Goal: Task Accomplishment & Management: Manage account settings

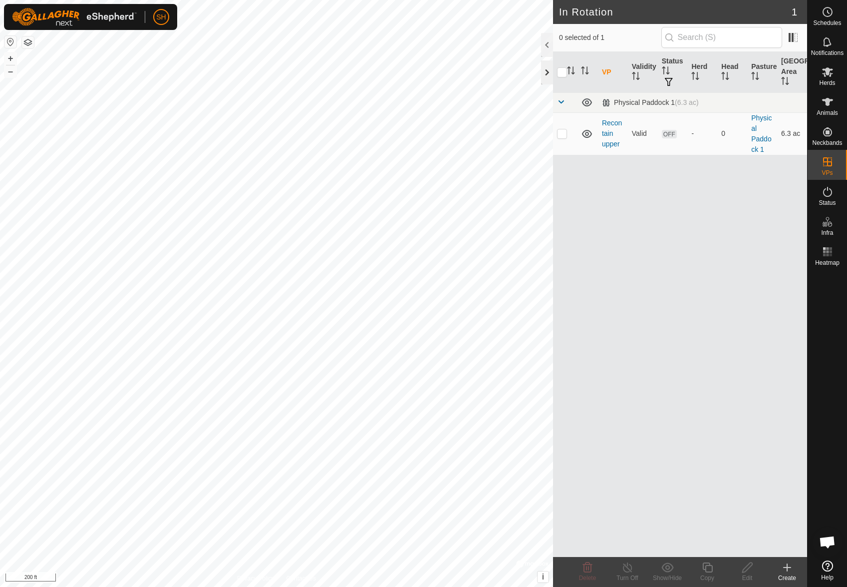
click at [545, 70] on div at bounding box center [547, 72] width 12 height 24
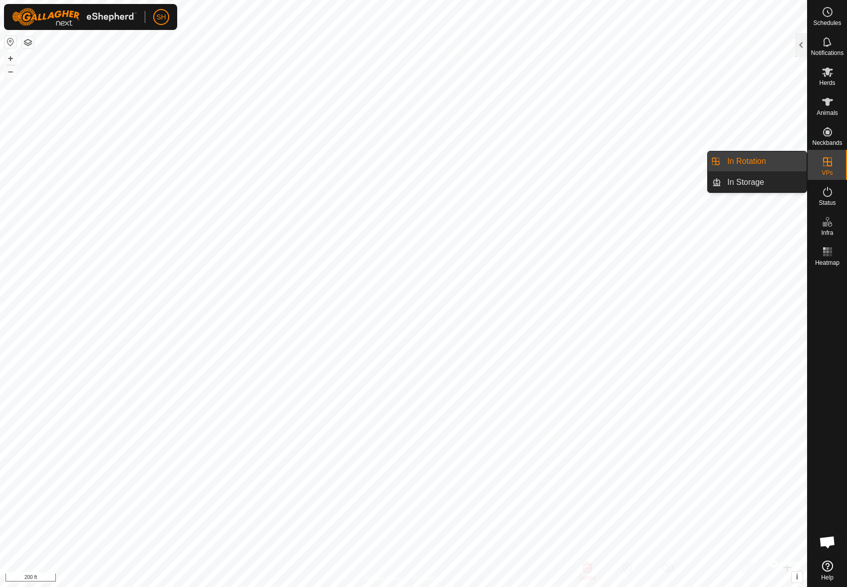
click at [829, 168] on div "VPs" at bounding box center [827, 165] width 39 height 30
click at [802, 47] on div at bounding box center [802, 45] width 12 height 24
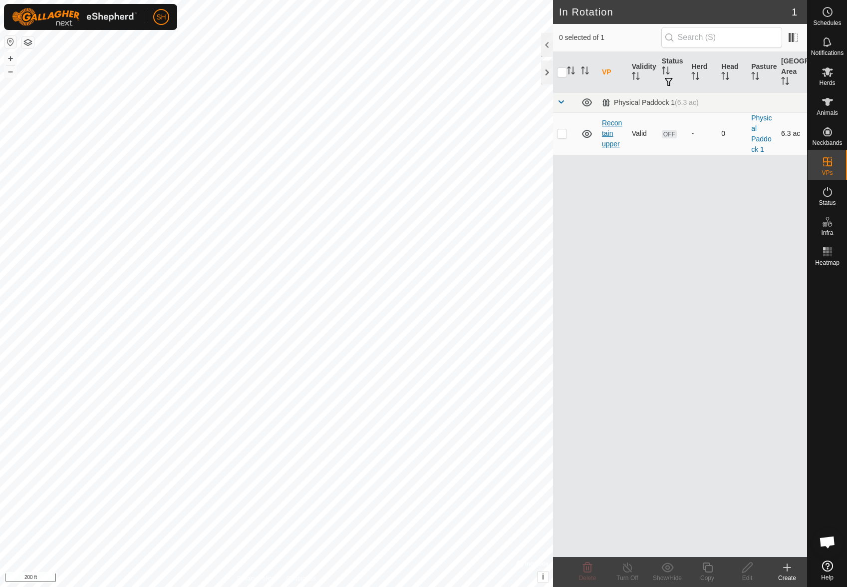
click at [606, 134] on link "Recontain upper" at bounding box center [612, 133] width 20 height 29
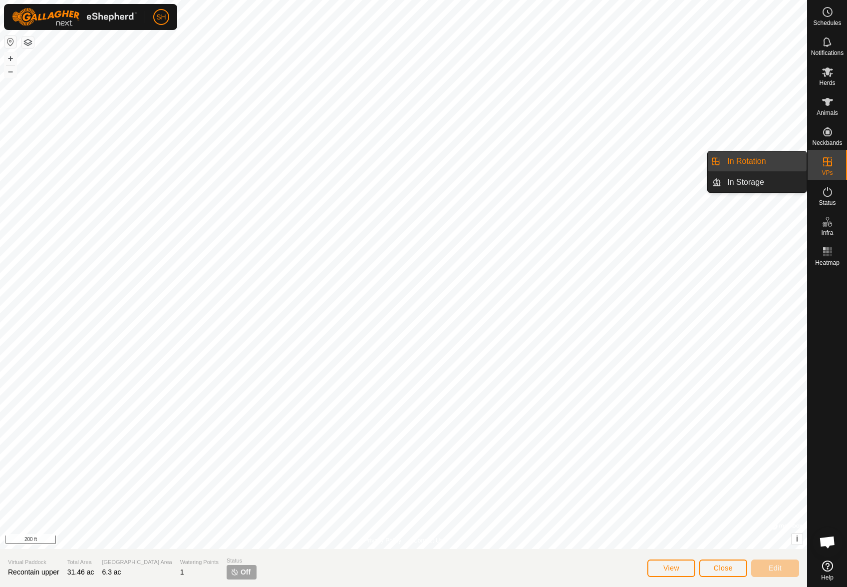
click at [828, 167] on icon at bounding box center [828, 162] width 12 height 12
click at [735, 567] on button "Close" at bounding box center [724, 567] width 48 height 17
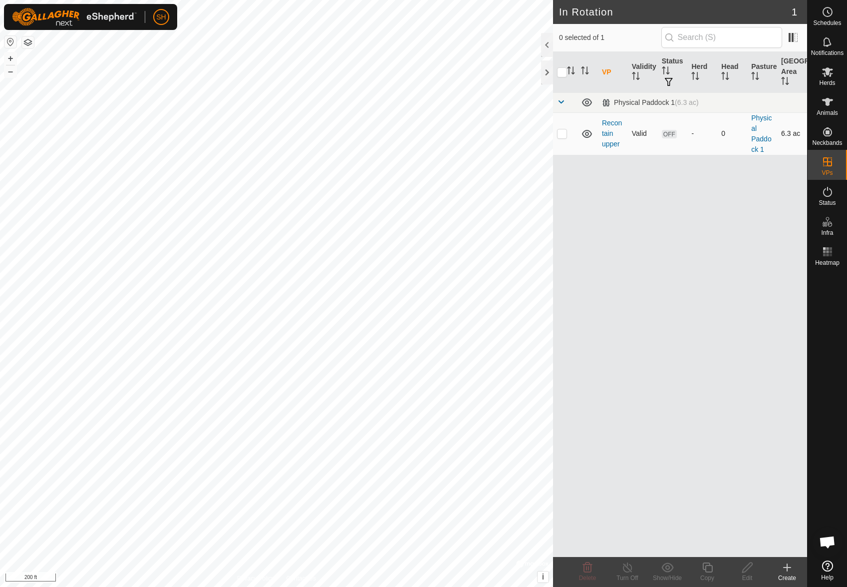
click at [563, 137] on td at bounding box center [565, 133] width 24 height 42
checkbox input "true"
click at [708, 565] on icon at bounding box center [708, 567] width 10 height 10
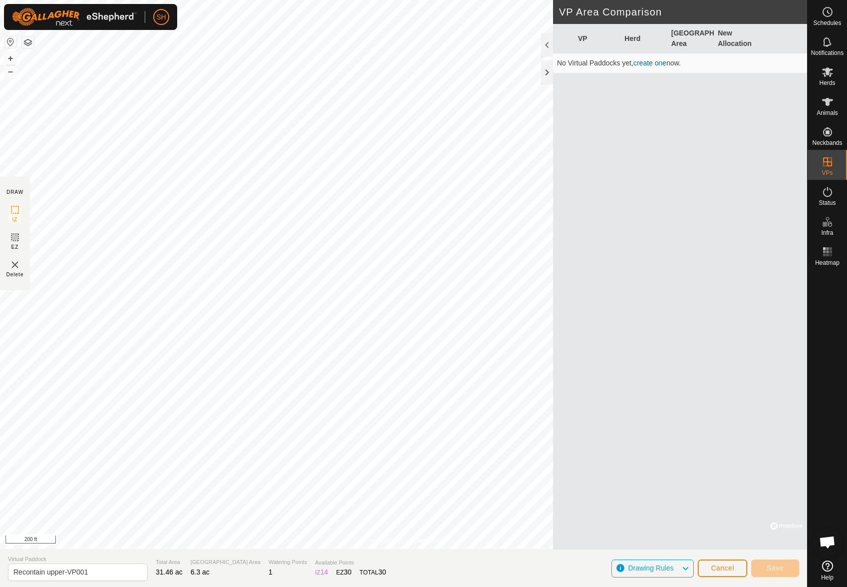
click at [650, 63] on link "create one" at bounding box center [650, 63] width 33 height 8
click at [652, 63] on link "create one" at bounding box center [650, 63] width 33 height 8
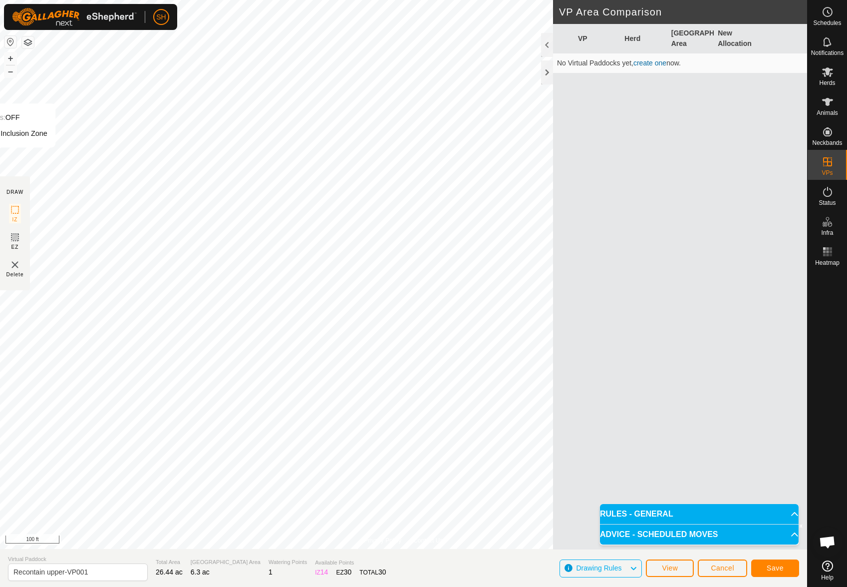
click at [0, 156] on html "SH Schedules Notifications Herds Animals Neckbands VPs Status Infra Heatmap Hel…" at bounding box center [423, 293] width 847 height 587
click at [595, 277] on div "Privacy Policy Contact Us Status: OFF Type: Inclusion Zone + – ⇧ i © Mapbox , ©…" at bounding box center [404, 293] width 808 height 587
click at [565, 322] on div "Privacy Policy Contact Us Status: OFF Type: Inclusion Zone + – ⇧ i © Mapbox , ©…" at bounding box center [404, 293] width 808 height 587
click at [770, 568] on span "Save" at bounding box center [775, 568] width 17 height 8
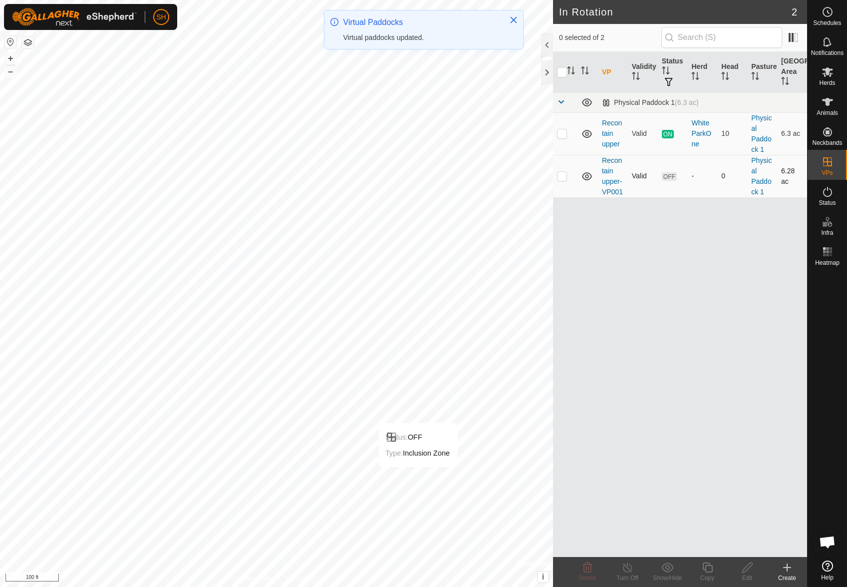
click at [608, 176] on td "Recontain upper-VP001" at bounding box center [613, 176] width 30 height 42
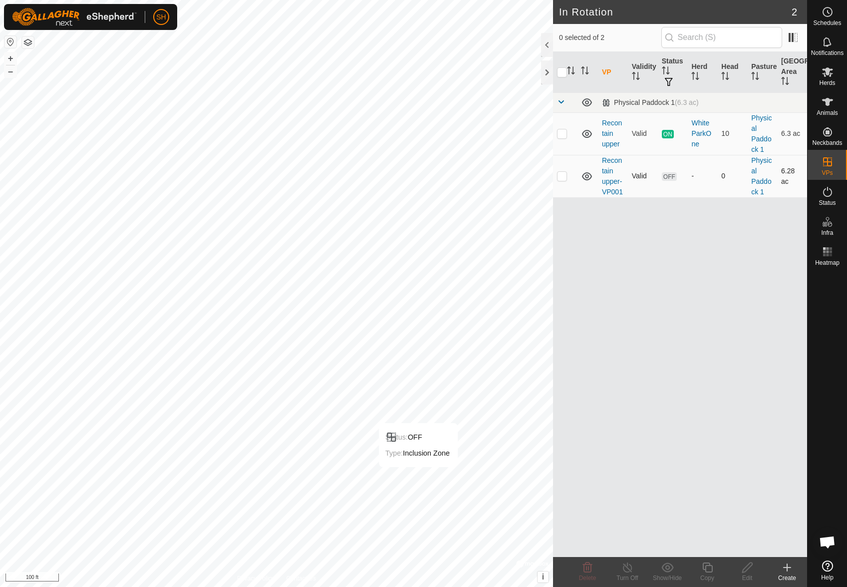
click at [608, 176] on td "Recontain upper-VP001" at bounding box center [613, 176] width 30 height 42
click at [610, 183] on link "Recontain upper-VP001" at bounding box center [612, 175] width 21 height 39
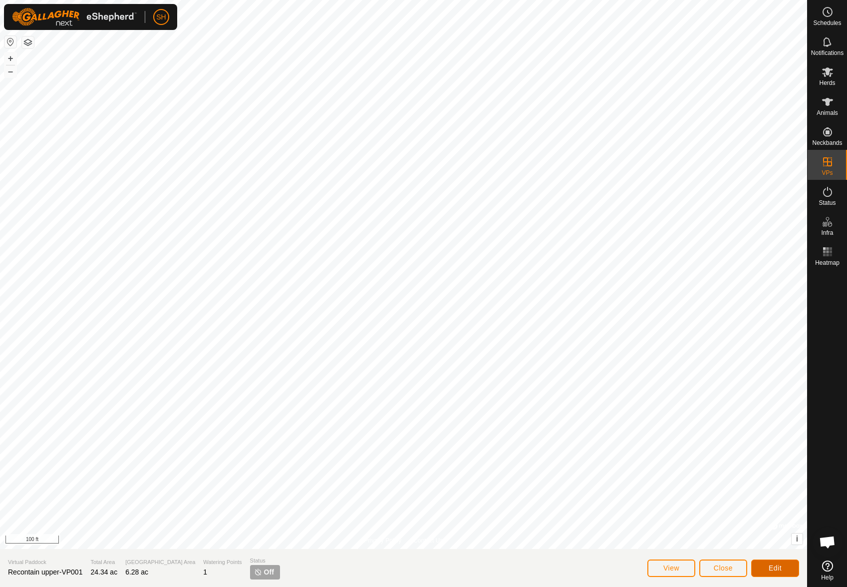
click at [778, 561] on button "Edit" at bounding box center [776, 567] width 48 height 17
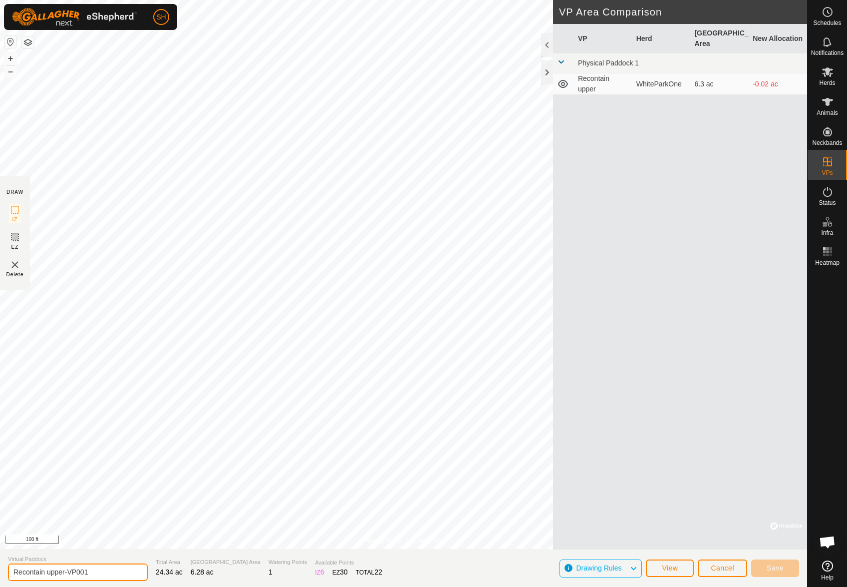
click at [81, 575] on input "Recontain upper-VP001" at bounding box center [78, 571] width 140 height 17
type input "Main"
click at [766, 566] on button "Save" at bounding box center [776, 567] width 48 height 17
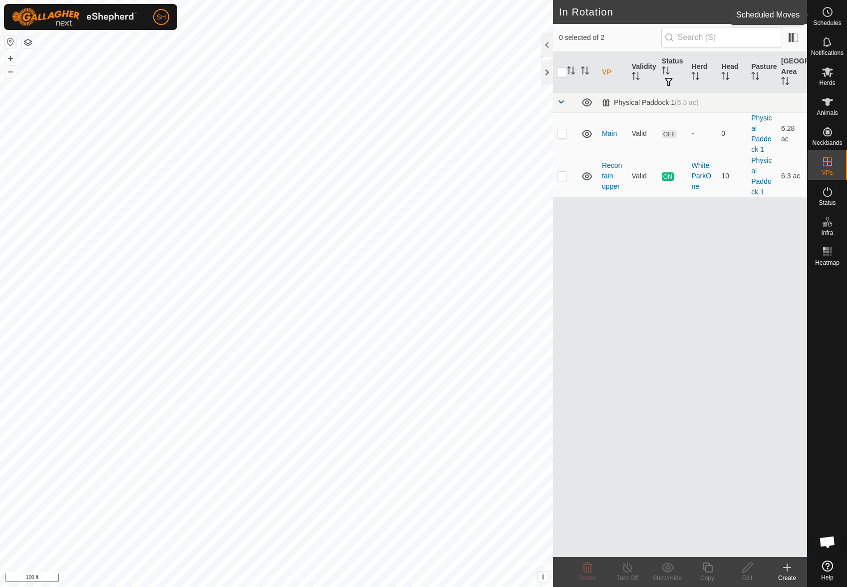
click at [826, 15] on circle at bounding box center [828, 11] width 9 height 9
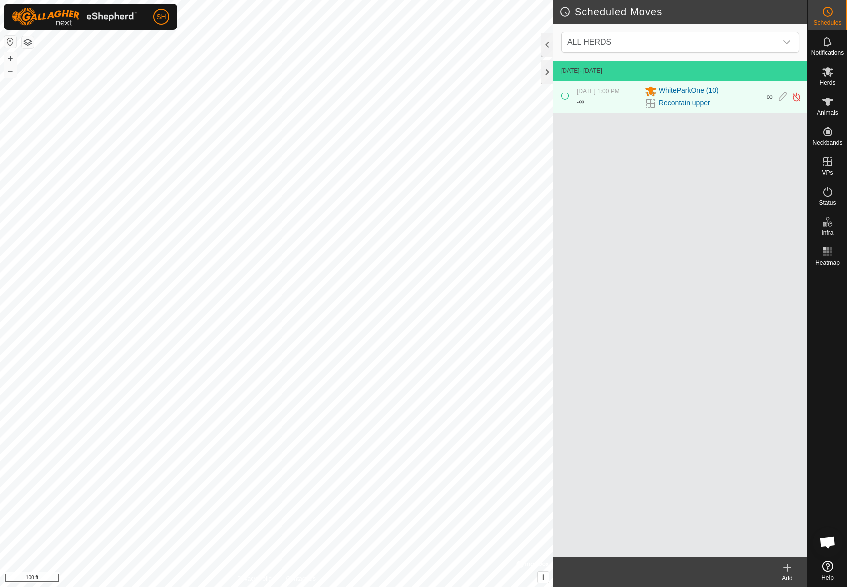
click at [788, 570] on icon at bounding box center [788, 567] width 0 height 7
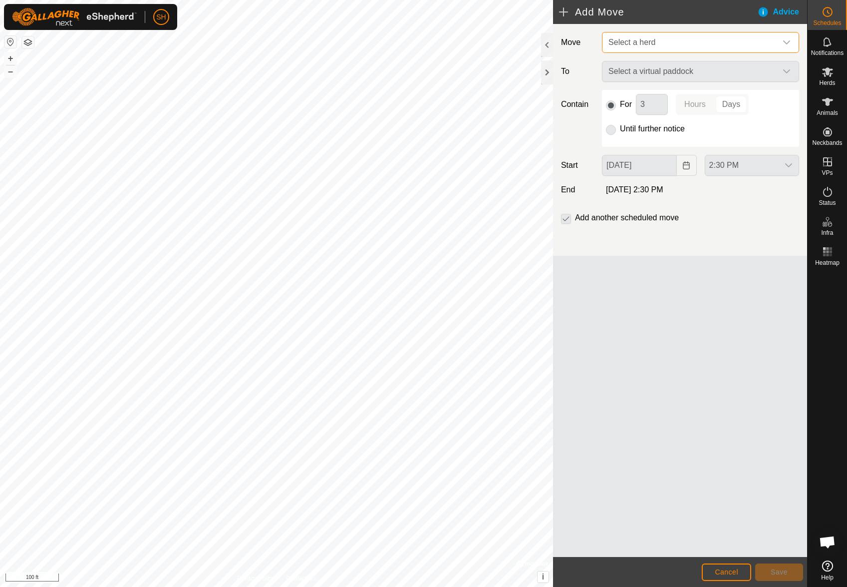
click at [654, 42] on span "Select a herd" at bounding box center [632, 42] width 47 height 8
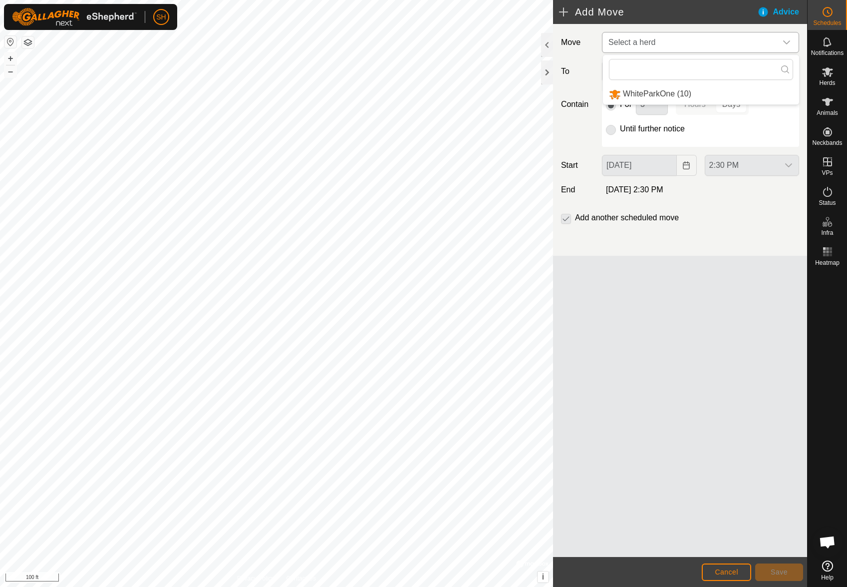
click at [665, 97] on li "WhiteParkOne (10)" at bounding box center [701, 94] width 196 height 20
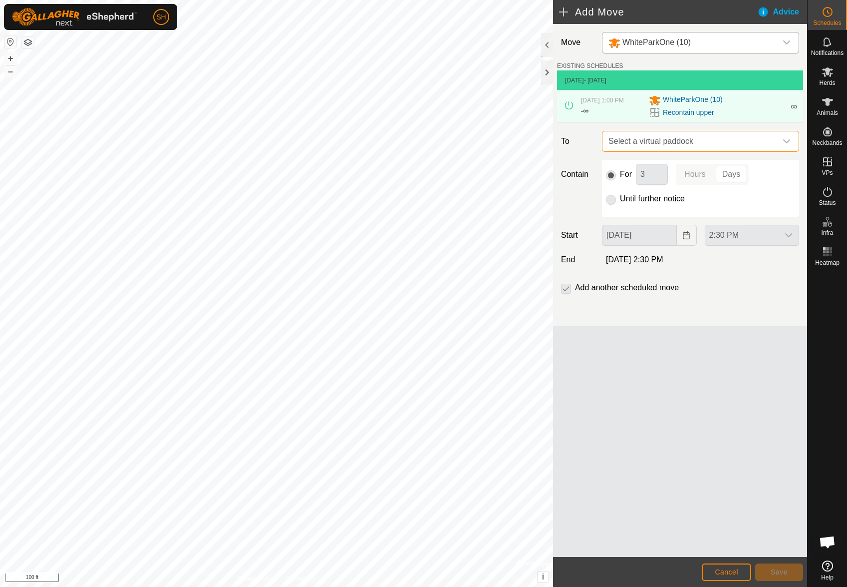
click at [693, 142] on span "Select a virtual paddock" at bounding box center [691, 141] width 172 height 20
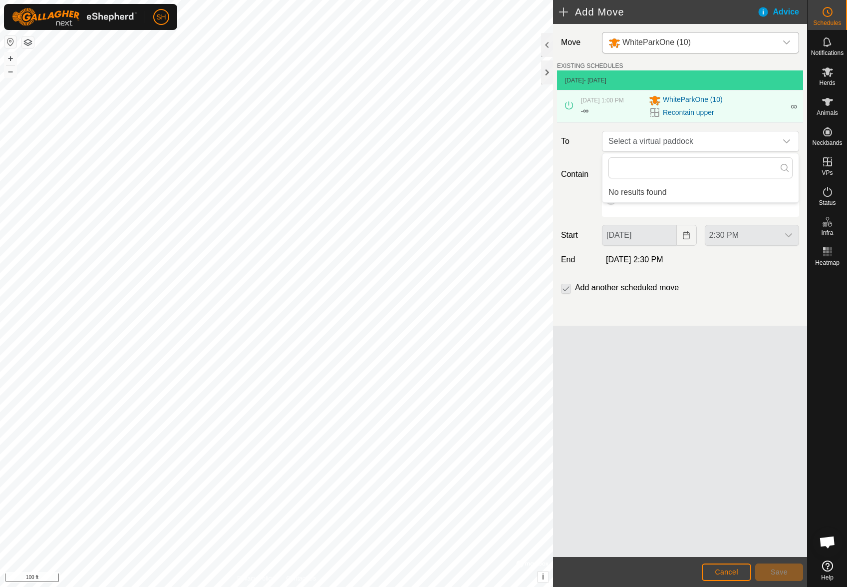
click at [585, 197] on div "Contain For 3 Hours Days Until further notice" at bounding box center [680, 188] width 246 height 57
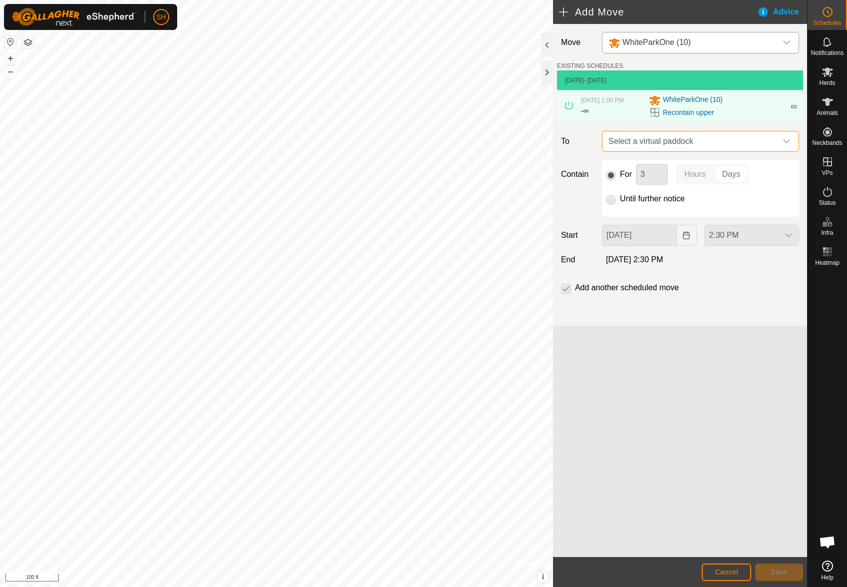
click at [681, 139] on span "Select a virtual paddock" at bounding box center [691, 141] width 172 height 20
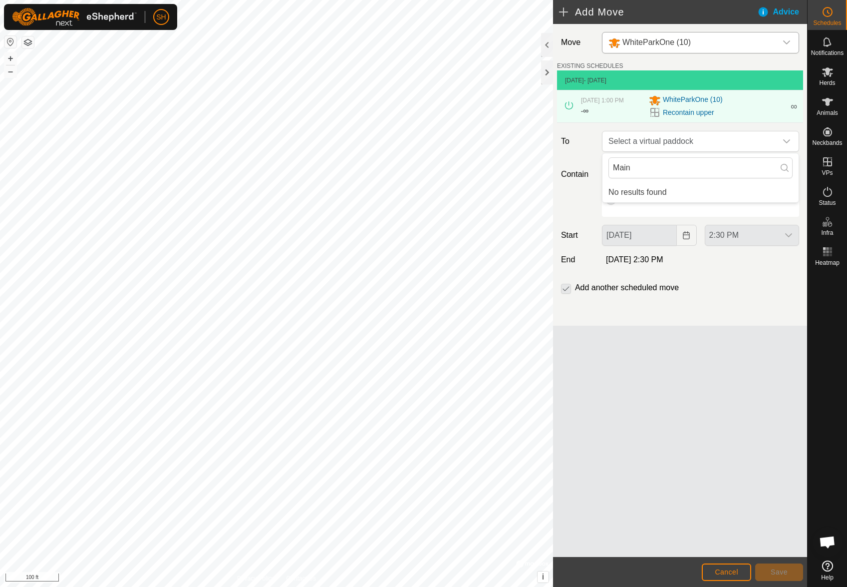
type input "Main"
click at [697, 226] on div "[DATE]" at bounding box center [649, 235] width 102 height 21
click at [732, 573] on span "Cancel" at bounding box center [726, 572] width 23 height 8
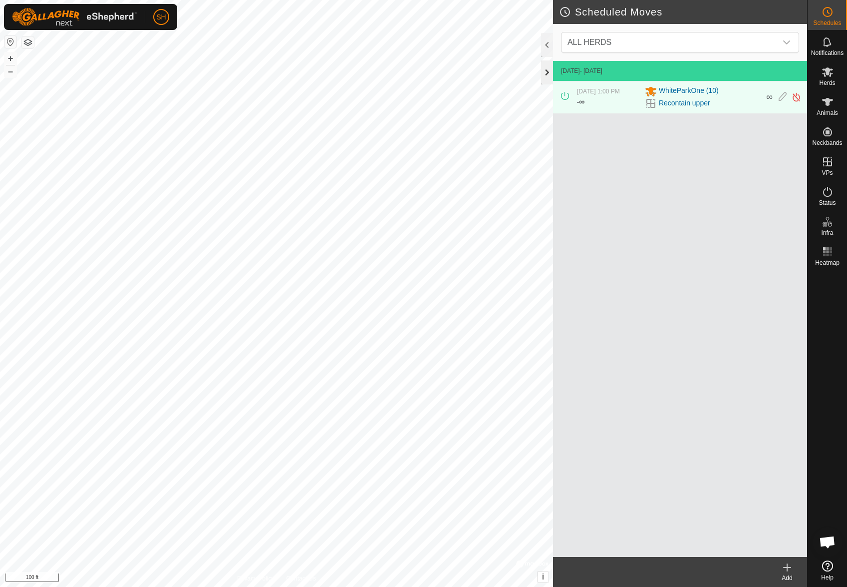
click at [544, 71] on div at bounding box center [547, 72] width 12 height 24
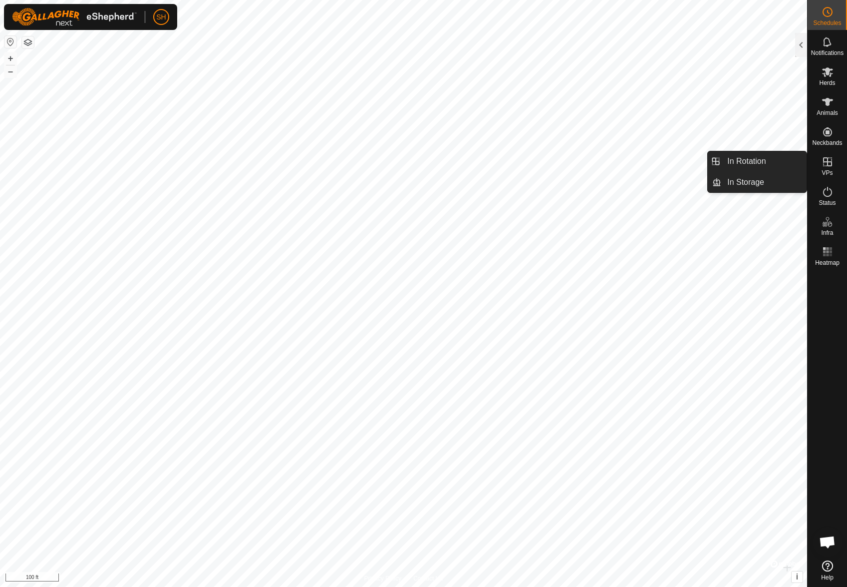
click at [827, 167] on icon at bounding box center [828, 162] width 12 height 12
click at [830, 161] on icon at bounding box center [828, 161] width 9 height 9
click at [769, 161] on link "In Rotation" at bounding box center [764, 161] width 85 height 20
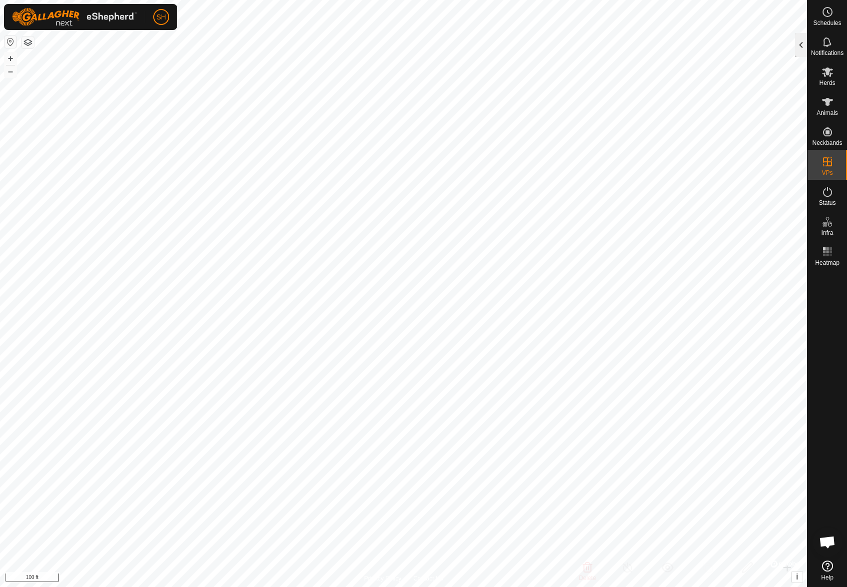
click at [801, 38] on div at bounding box center [802, 45] width 12 height 24
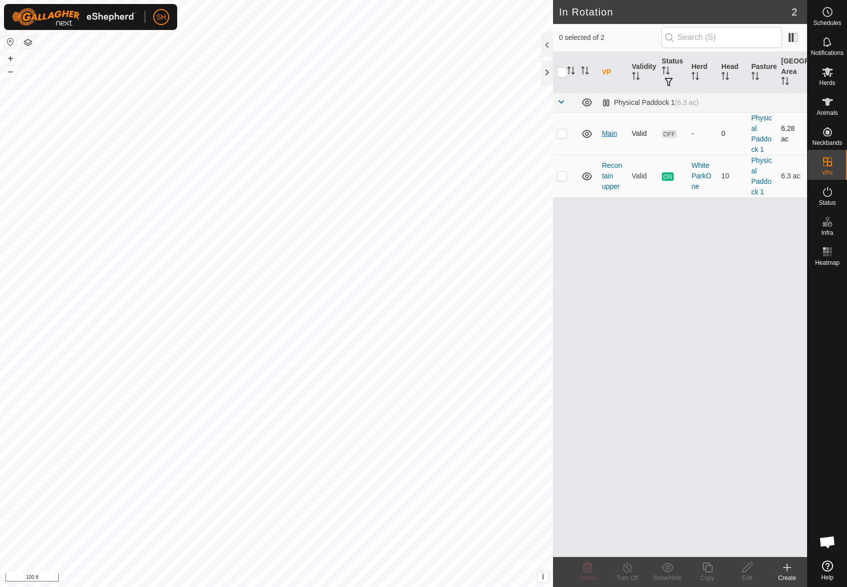
click at [606, 132] on link "Main" at bounding box center [609, 133] width 15 height 8
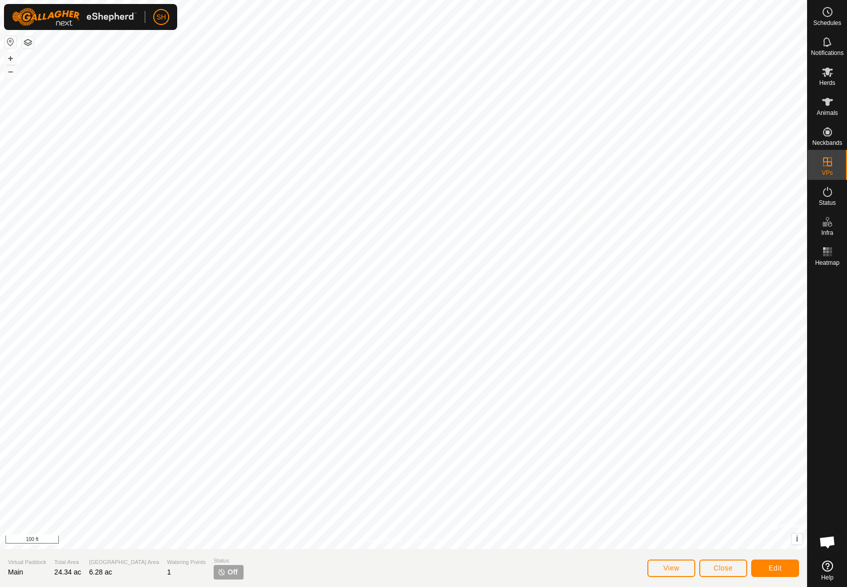
click at [228, 567] on span "Off" at bounding box center [233, 572] width 10 height 10
click at [831, 15] on icon at bounding box center [828, 12] width 12 height 12
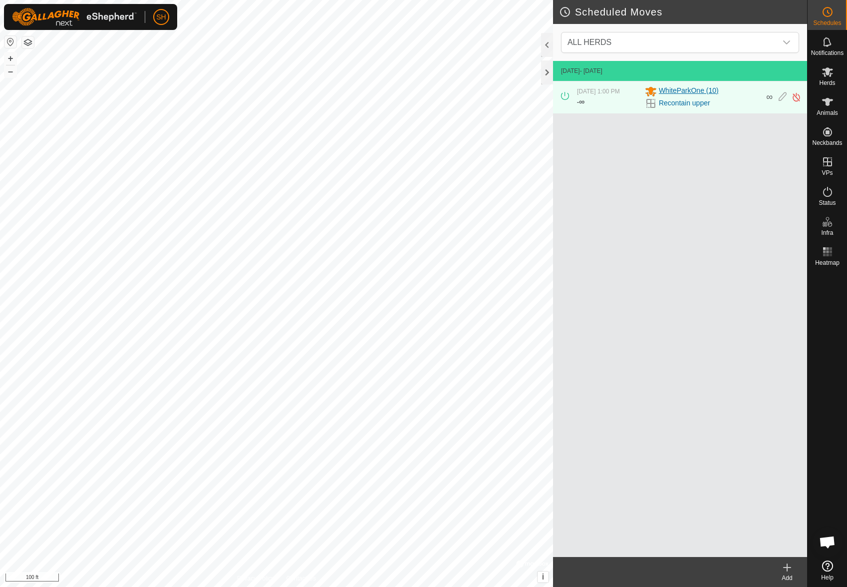
click at [699, 94] on span "WhiteParkOne (10)" at bounding box center [689, 91] width 60 height 12
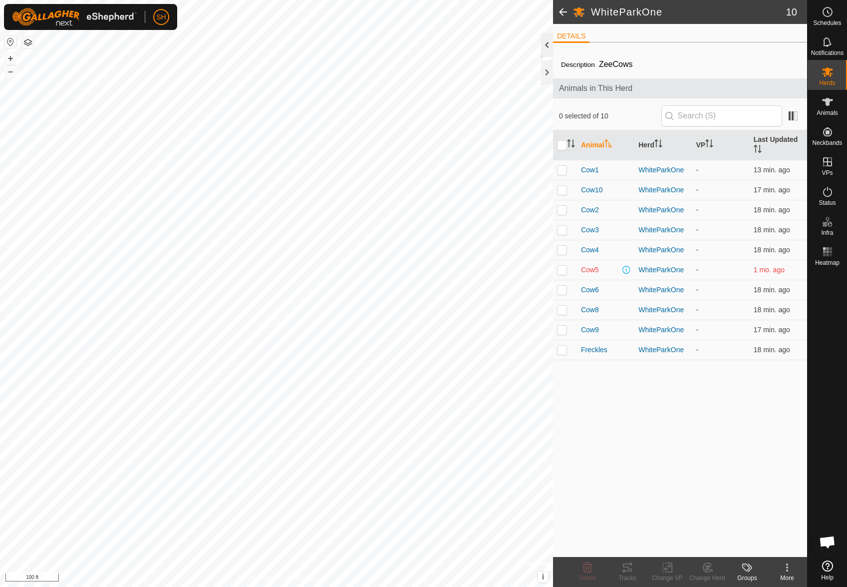
click at [547, 45] on div at bounding box center [547, 45] width 12 height 24
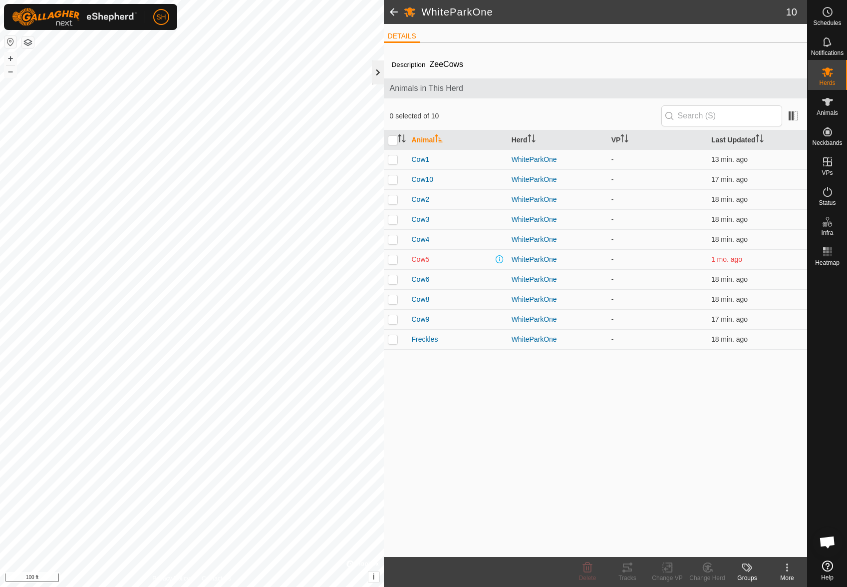
click at [377, 70] on div at bounding box center [378, 72] width 12 height 24
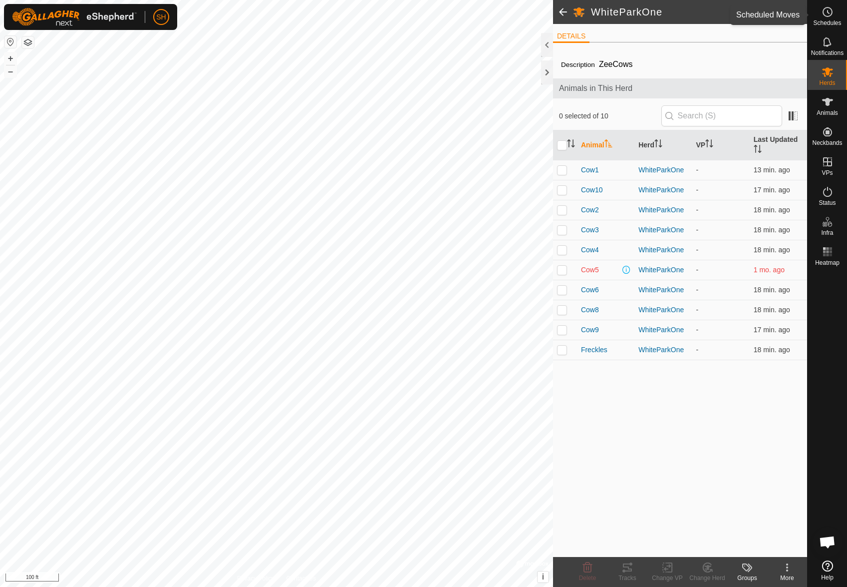
click at [831, 12] on icon at bounding box center [828, 12] width 12 height 12
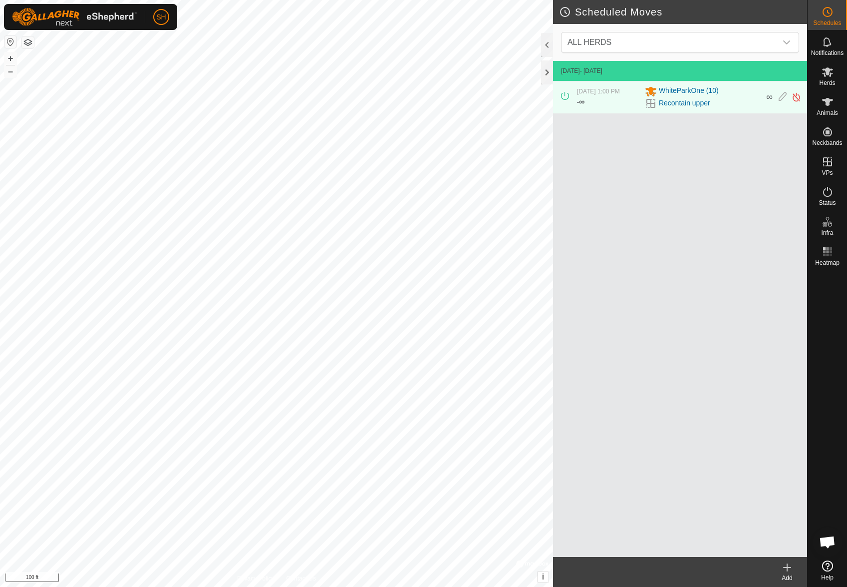
click at [788, 566] on icon at bounding box center [788, 567] width 12 height 12
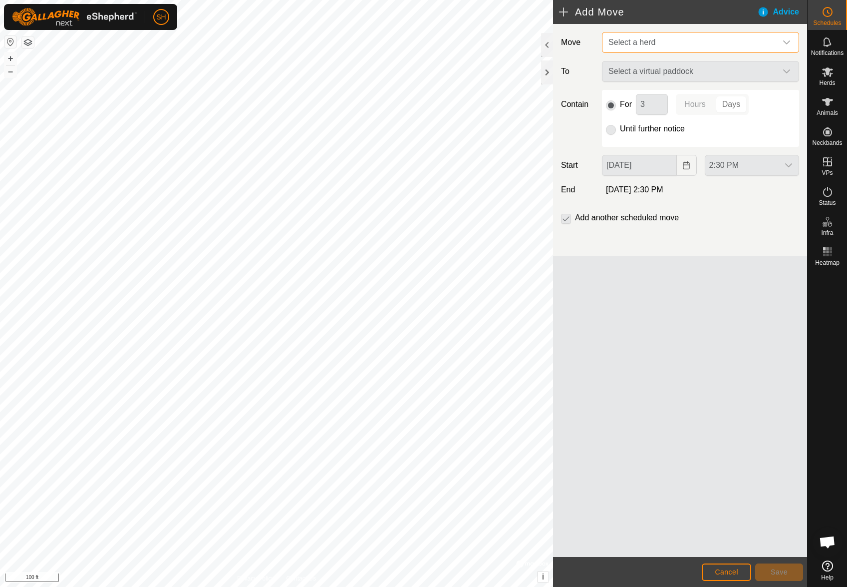
click at [668, 39] on span "Select a herd" at bounding box center [691, 42] width 172 height 20
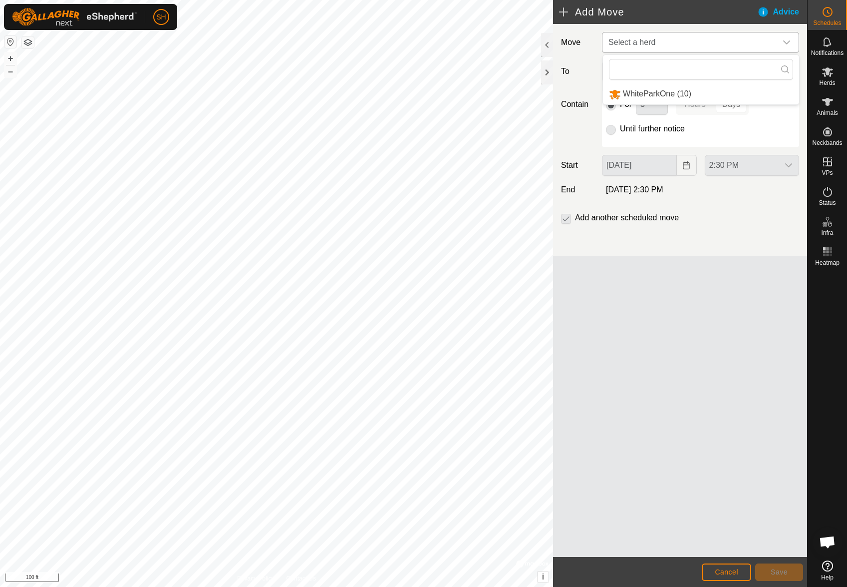
click at [668, 96] on li "WhiteParkOne (10)" at bounding box center [701, 94] width 196 height 20
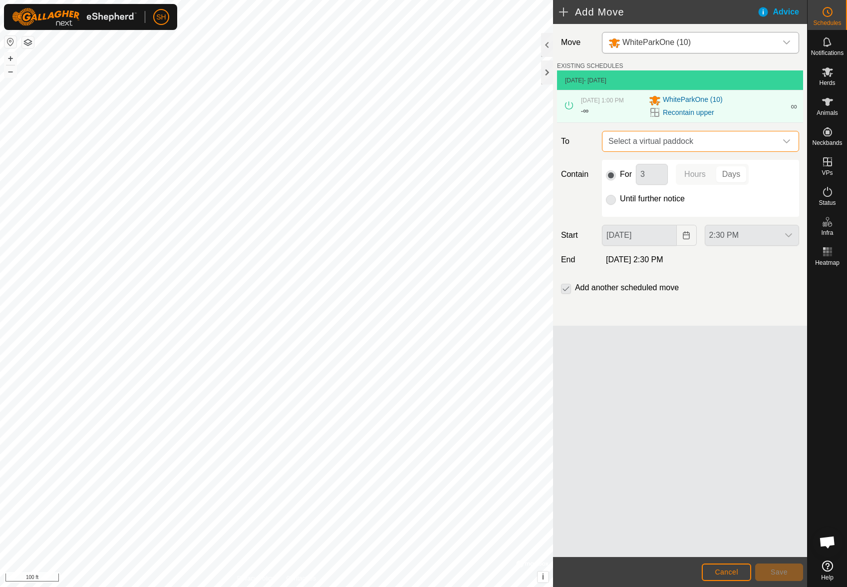
click at [657, 146] on span "Select a virtual paddock" at bounding box center [691, 141] width 172 height 20
click at [648, 377] on div "Move WhiteParkOne (10) EXISTING SCHEDULES [DATE] - [DATE] [DATE] 1:00 PM - ∞ Wh…" at bounding box center [680, 290] width 254 height 533
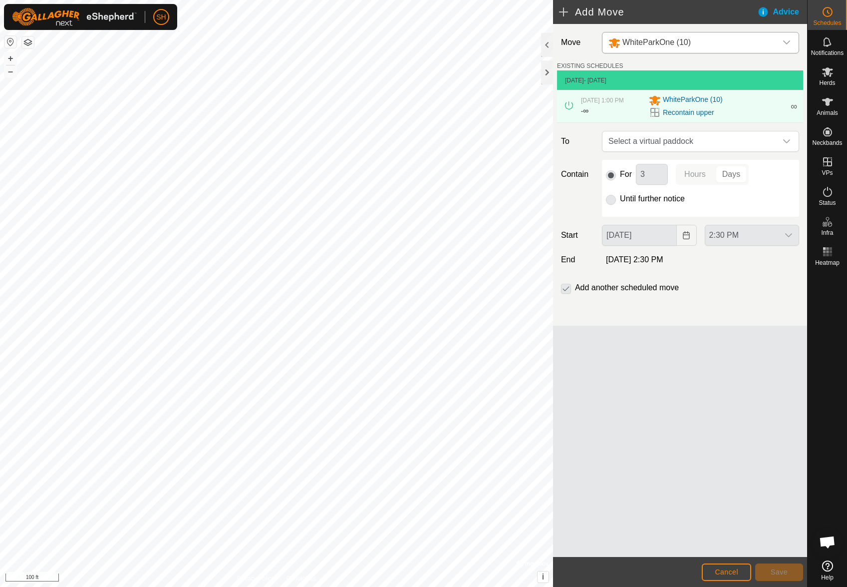
click at [826, 565] on icon at bounding box center [828, 565] width 11 height 11
click at [550, 73] on div at bounding box center [547, 72] width 12 height 24
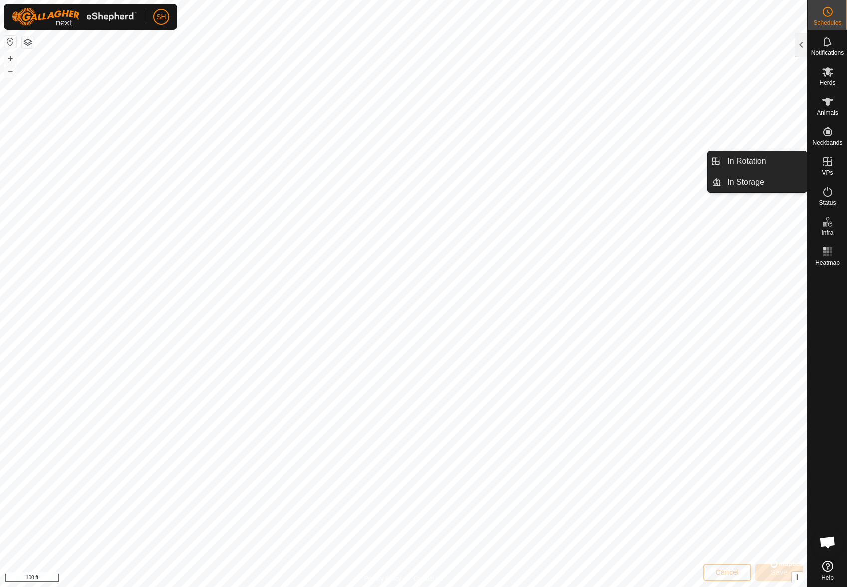
click at [829, 161] on icon at bounding box center [828, 161] width 9 height 9
click at [761, 167] on link "In Rotation" at bounding box center [764, 161] width 85 height 20
click at [761, 166] on link "In Rotation" at bounding box center [764, 161] width 85 height 20
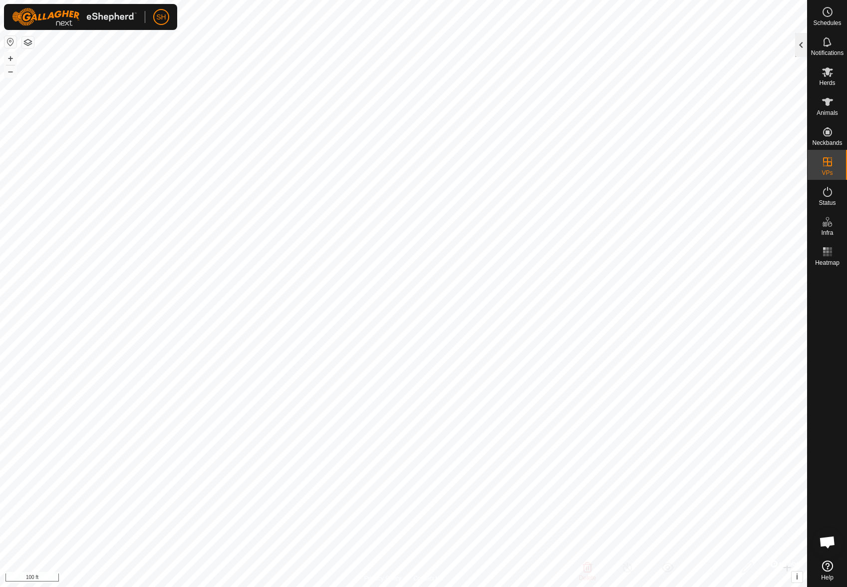
click at [805, 41] on div at bounding box center [802, 45] width 12 height 24
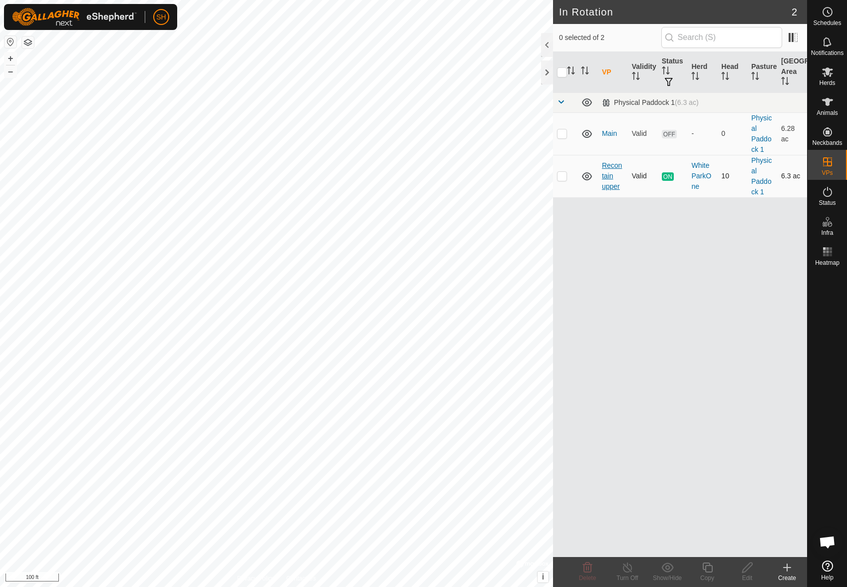
click at [606, 178] on link "Recontain upper" at bounding box center [612, 175] width 20 height 29
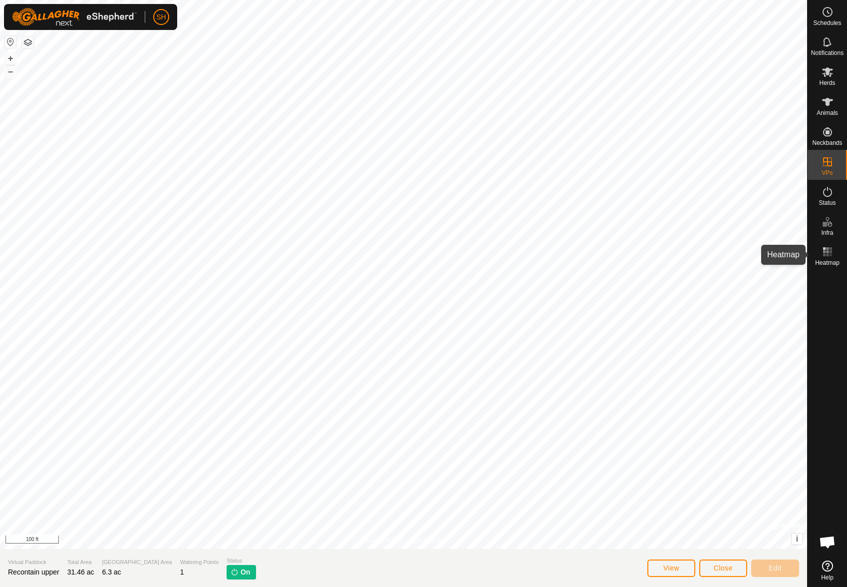
click at [829, 249] on rect at bounding box center [828, 248] width 2 height 2
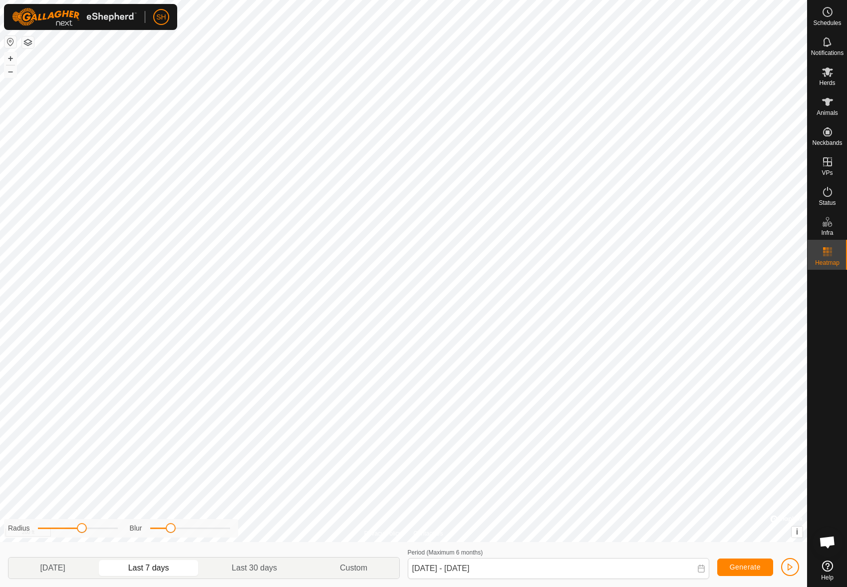
drag, startPoint x: 158, startPoint y: 530, endPoint x: 175, endPoint y: 532, distance: 17.1
click at [175, 532] on span at bounding box center [171, 528] width 10 height 10
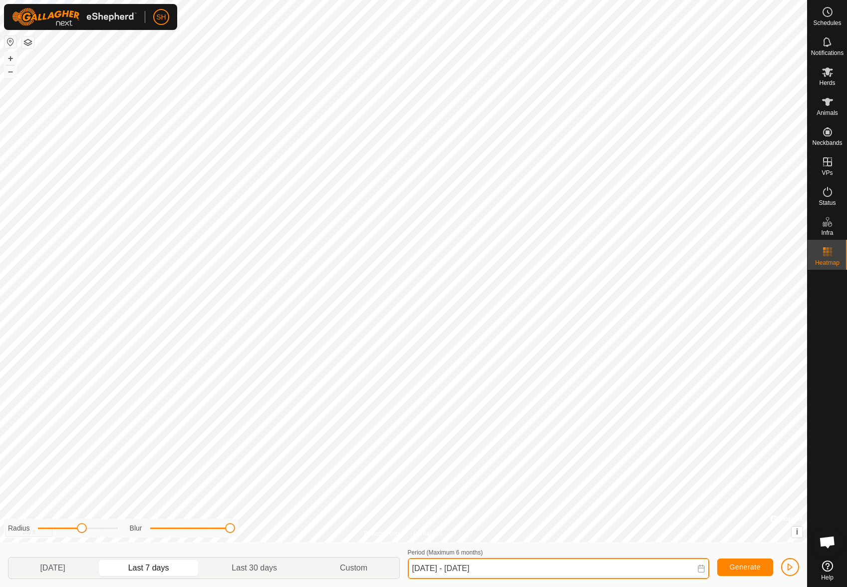
click at [604, 569] on input "[DATE] - [DATE]" at bounding box center [559, 568] width 302 height 21
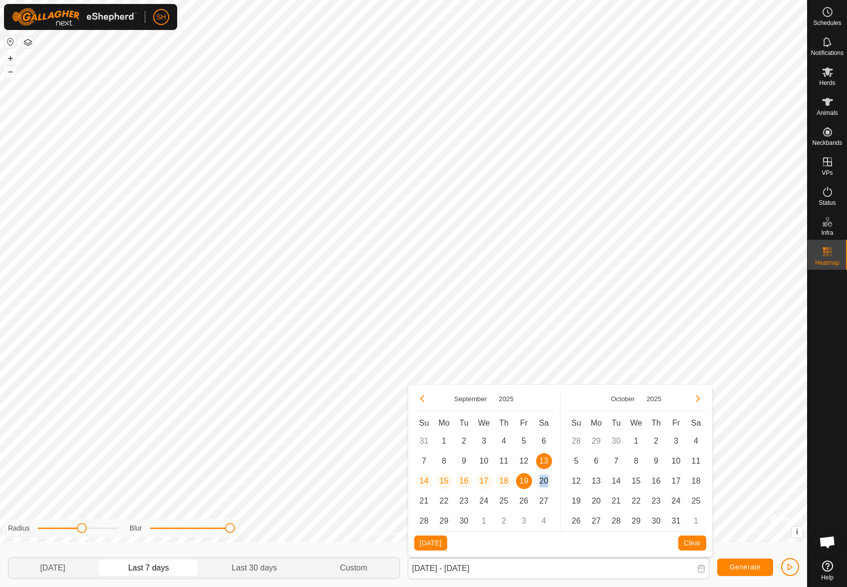
drag, startPoint x: 528, startPoint y: 480, endPoint x: 547, endPoint y: 483, distance: 19.8
click at [547, 484] on tr "14 14 15 15 16 16 17 17 18 18 19 19 20" at bounding box center [485, 481] width 140 height 20
click at [265, 571] on p-togglebutton "Last 30 days" at bounding box center [255, 567] width 108 height 21
type input "[DATE] - [DATE]"
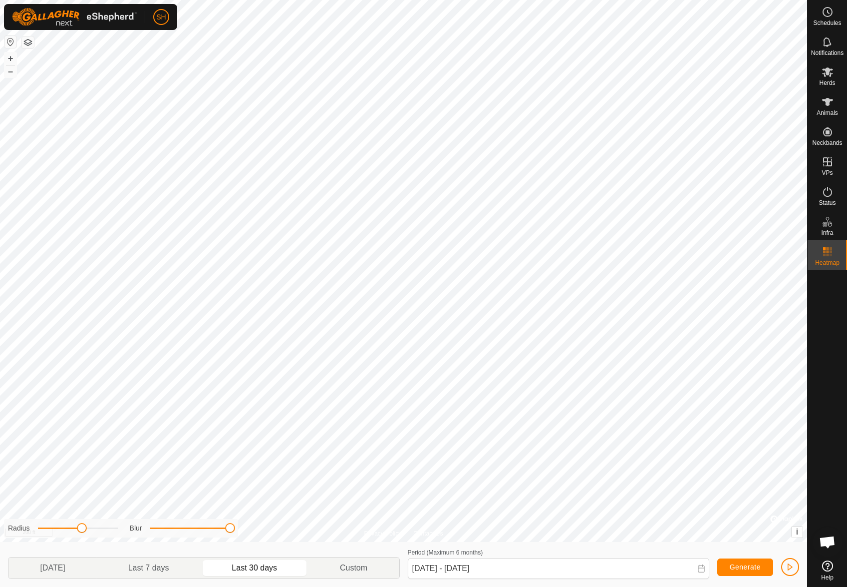
click at [264, 569] on p-togglebutton "Last 30 days" at bounding box center [255, 567] width 108 height 21
click at [823, 162] on icon at bounding box center [828, 162] width 12 height 12
click at [833, 164] on icon at bounding box center [828, 162] width 12 height 12
click at [794, 160] on link "In Rotation" at bounding box center [764, 161] width 85 height 20
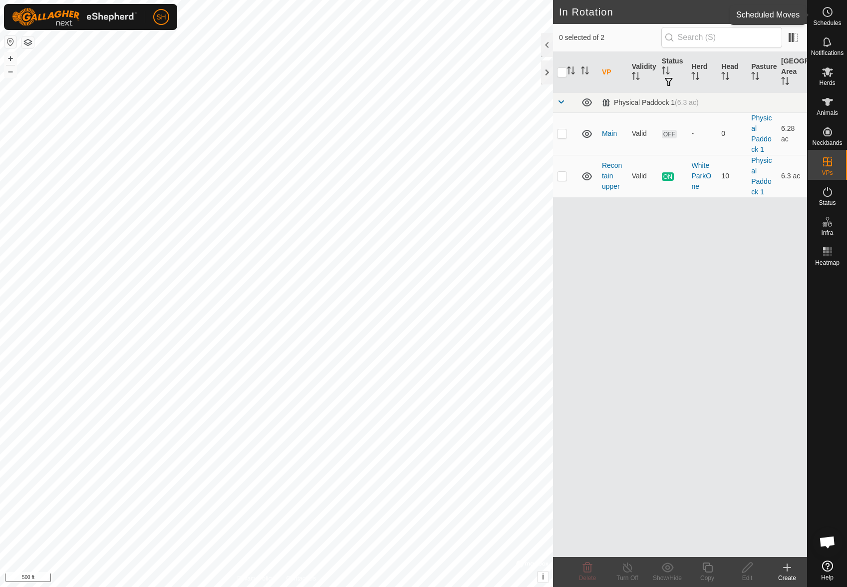
click at [830, 13] on icon at bounding box center [828, 12] width 12 height 12
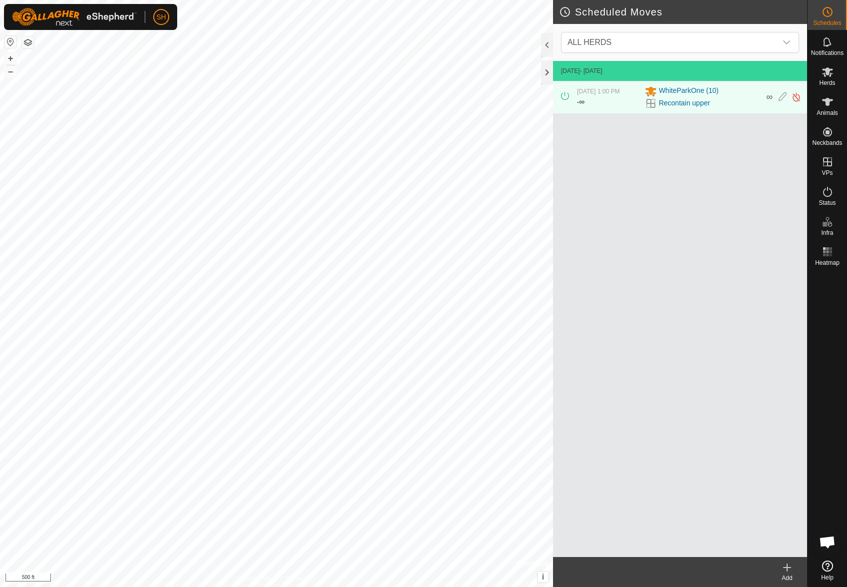
click at [717, 138] on div "[DATE] - [DATE] [DATE] 1:00 PM - ∞ WhiteParkOne (10) Recontain upper ∞" at bounding box center [680, 309] width 254 height 496
click at [783, 93] on icon at bounding box center [783, 97] width 8 height 10
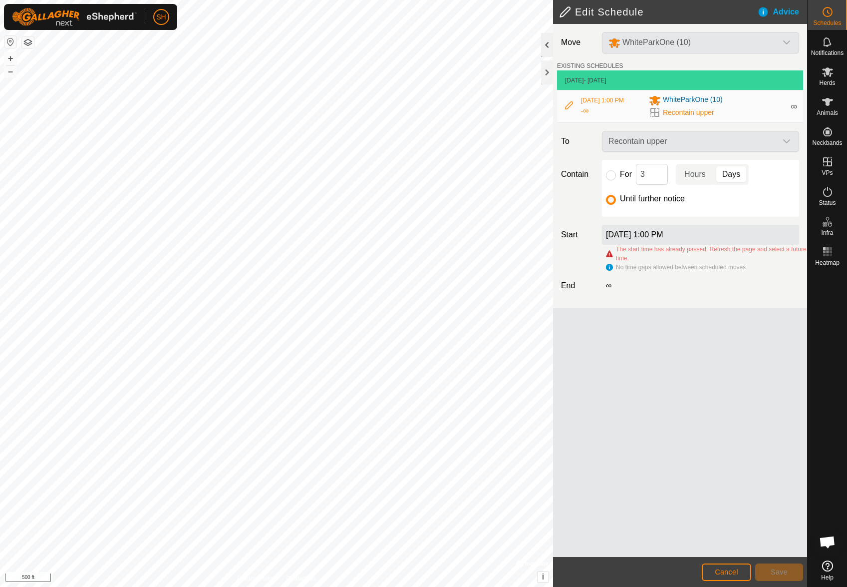
click at [544, 45] on div at bounding box center [547, 45] width 12 height 24
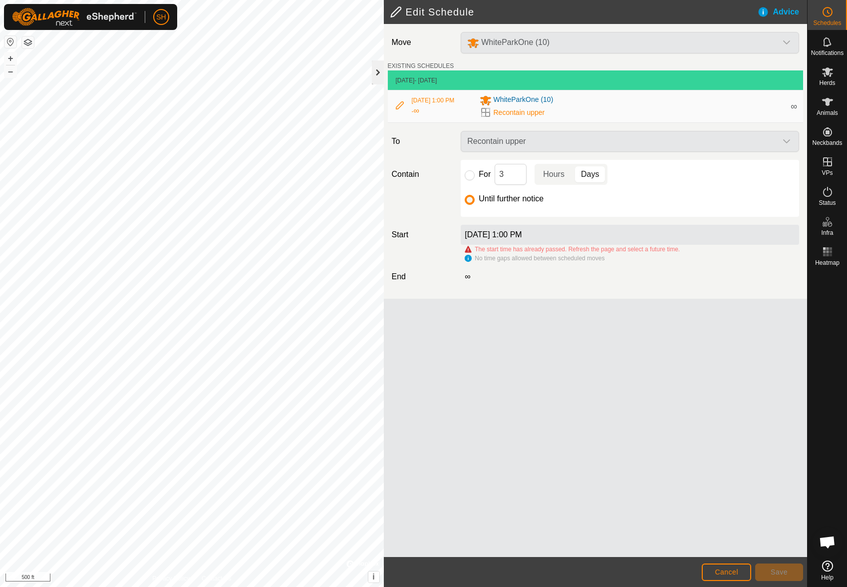
click at [379, 73] on div at bounding box center [378, 72] width 12 height 24
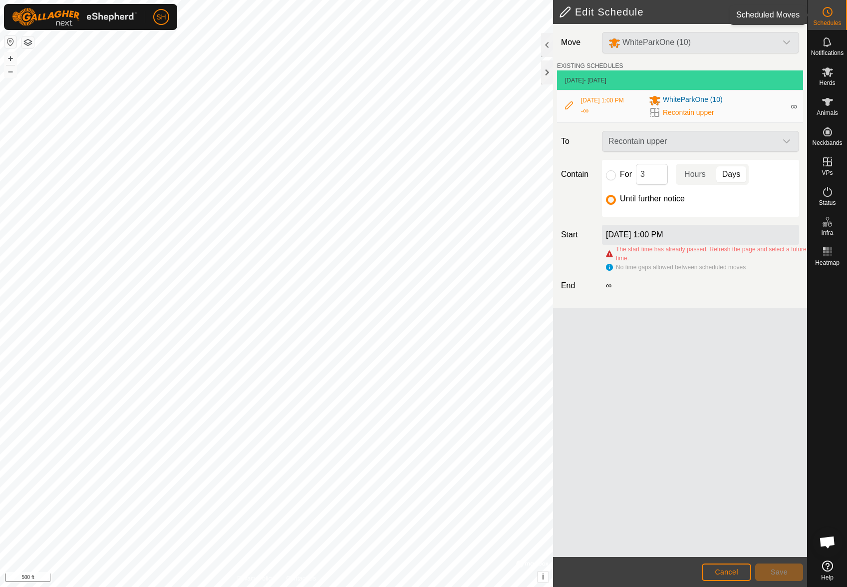
click at [828, 16] on circle at bounding box center [828, 11] width 9 height 9
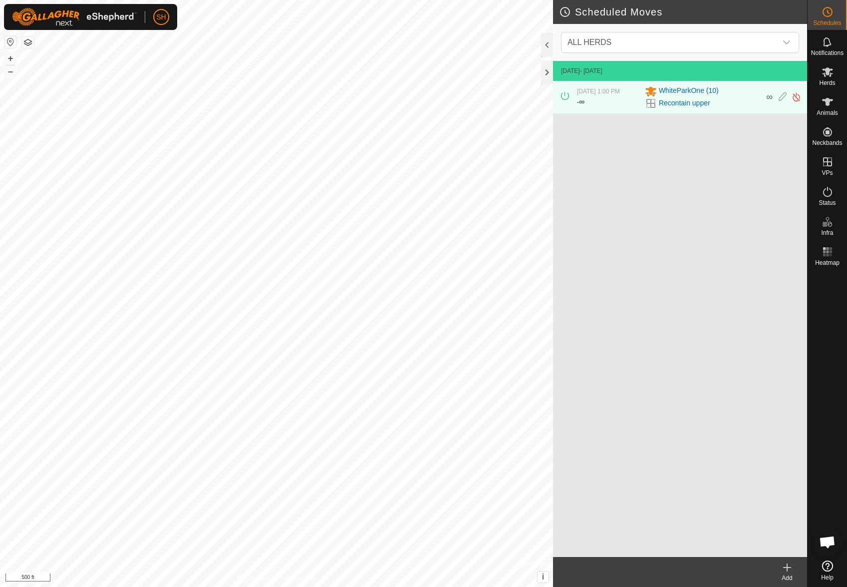
click at [788, 567] on icon at bounding box center [787, 567] width 7 height 0
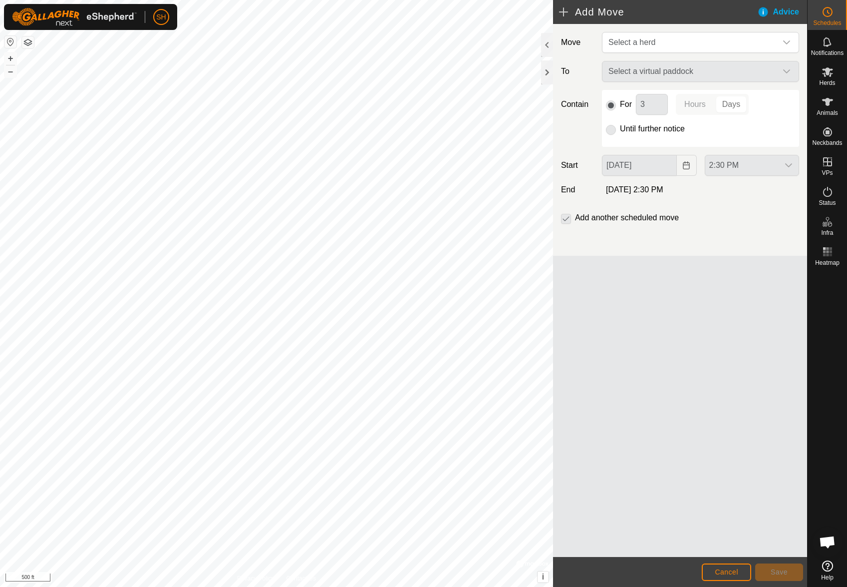
click at [645, 69] on div "Select a virtual paddock" at bounding box center [700, 71] width 205 height 21
click at [653, 36] on span "Select a herd" at bounding box center [691, 42] width 172 height 20
click at [644, 95] on li "WhiteParkOne (10)" at bounding box center [701, 94] width 196 height 20
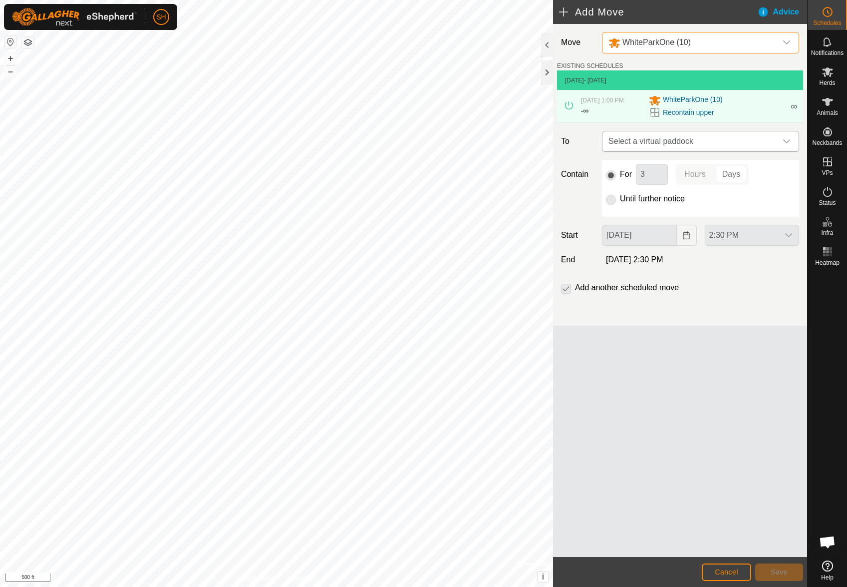
click at [690, 138] on span "Select a virtual paddock" at bounding box center [691, 141] width 172 height 20
click at [827, 159] on icon at bounding box center [828, 162] width 12 height 12
click at [827, 171] on span "VPs" at bounding box center [827, 173] width 11 height 6
click at [793, 165] on link "In Rotation" at bounding box center [764, 161] width 85 height 20
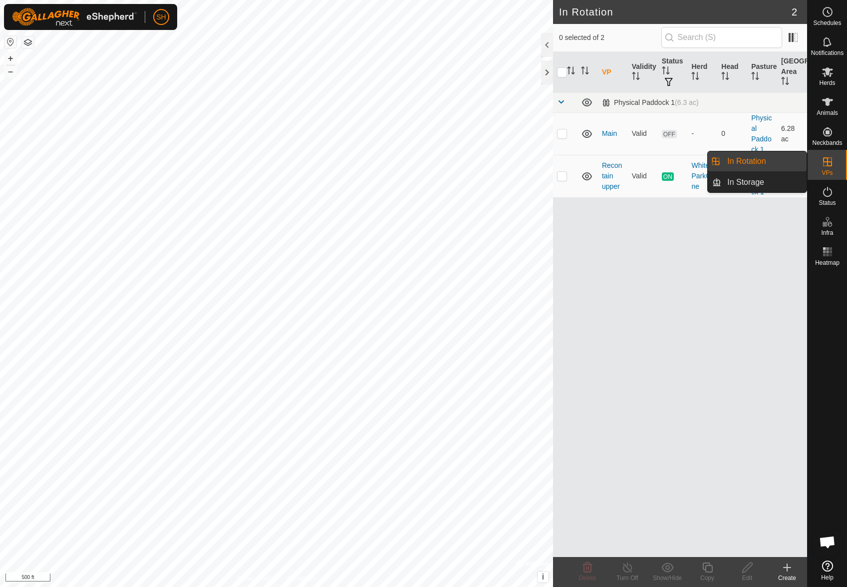
click at [727, 249] on div "VP Validity Status Herd Head Pasture Grazing Area Physical Paddock 1 (6.3 ac) M…" at bounding box center [680, 304] width 254 height 505
click at [610, 137] on td "Main" at bounding box center [613, 133] width 30 height 42
click at [610, 135] on link "Main" at bounding box center [609, 133] width 15 height 8
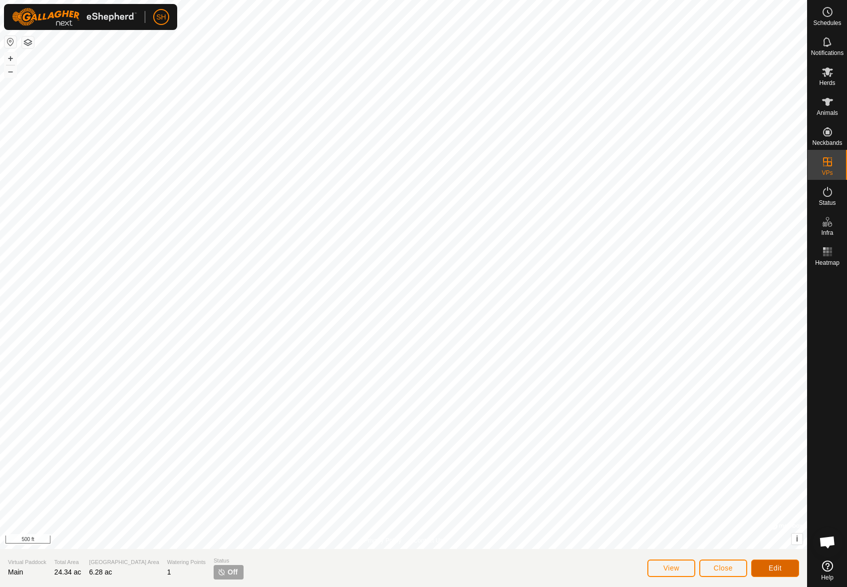
click at [781, 566] on span "Edit" at bounding box center [775, 568] width 13 height 8
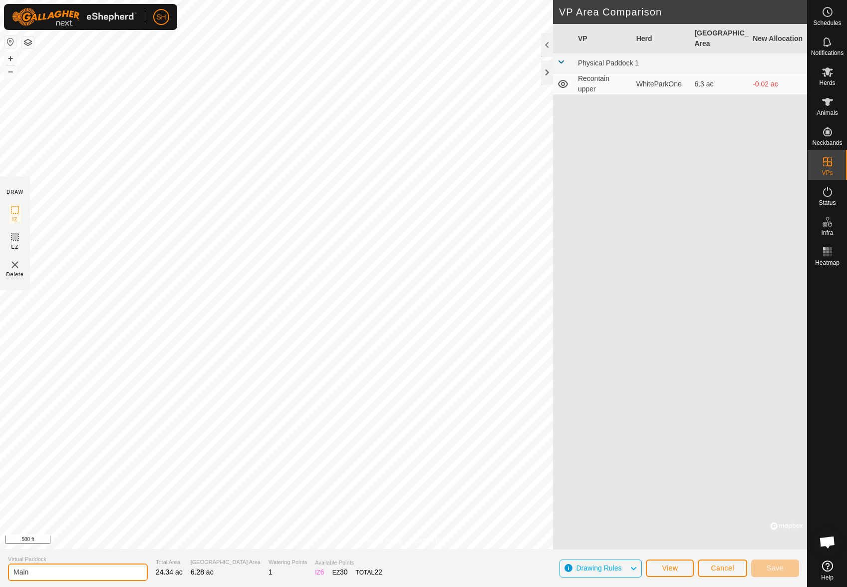
click at [109, 573] on input "Main" at bounding box center [78, 571] width 140 height 17
click at [713, 565] on span "Cancel" at bounding box center [722, 568] width 23 height 8
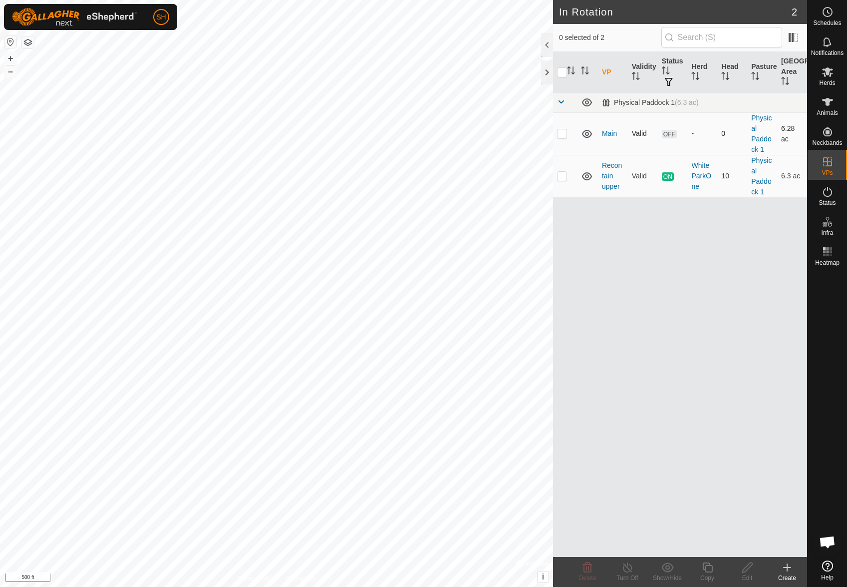
click at [691, 137] on td "-" at bounding box center [703, 133] width 30 height 42
click at [560, 134] on p-checkbox at bounding box center [562, 133] width 10 height 8
checkbox input "true"
click at [752, 566] on icon at bounding box center [748, 567] width 12 height 12
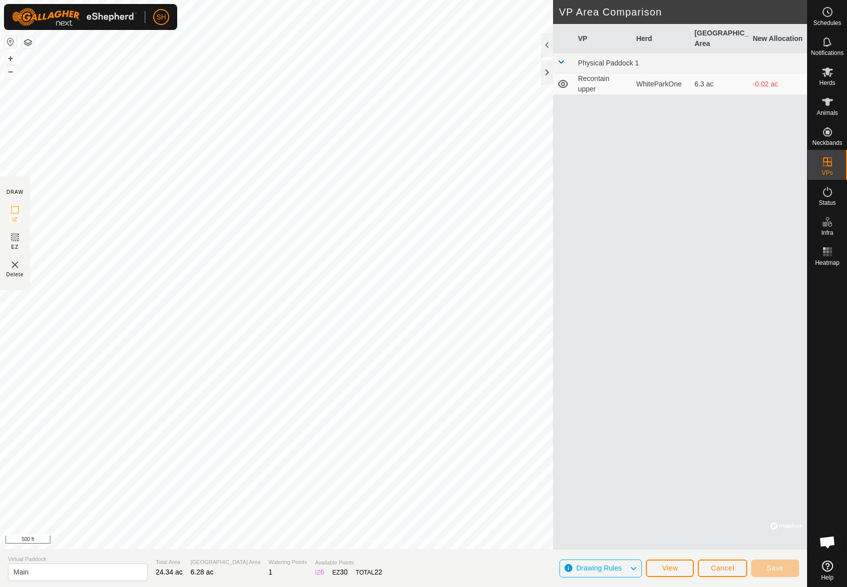
click at [643, 35] on th "Herd" at bounding box center [662, 38] width 58 height 29
click at [551, 45] on div at bounding box center [547, 45] width 12 height 24
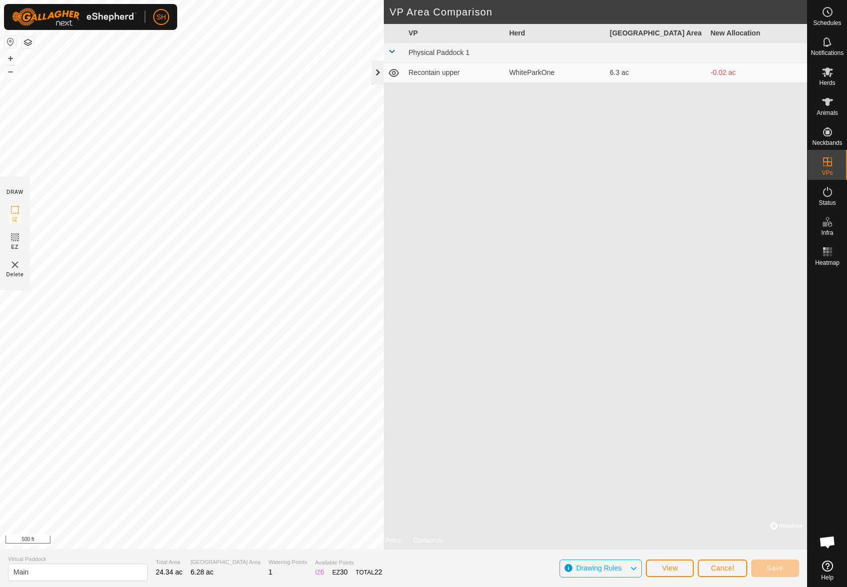
click at [380, 76] on div at bounding box center [378, 72] width 12 height 24
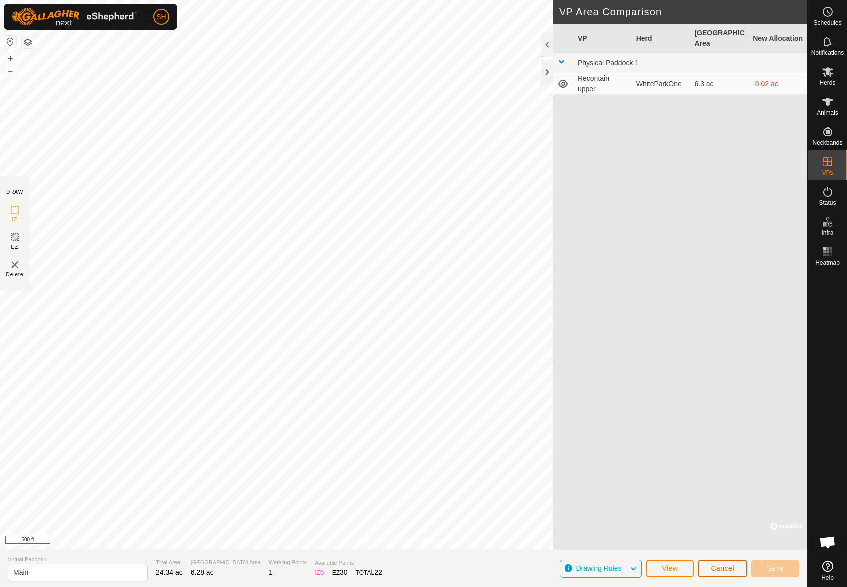
click at [718, 566] on span "Cancel" at bounding box center [722, 568] width 23 height 8
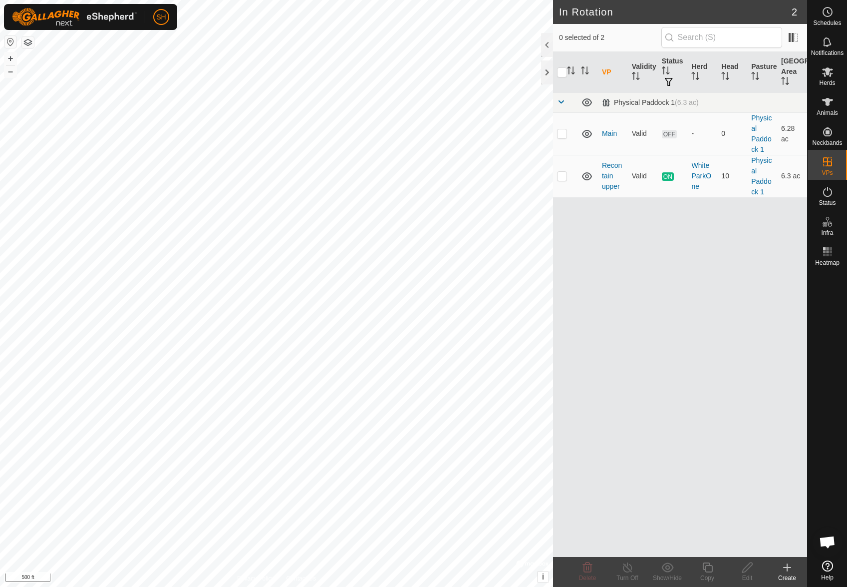
click at [829, 544] on span "Open chat" at bounding box center [828, 543] width 16 height 14
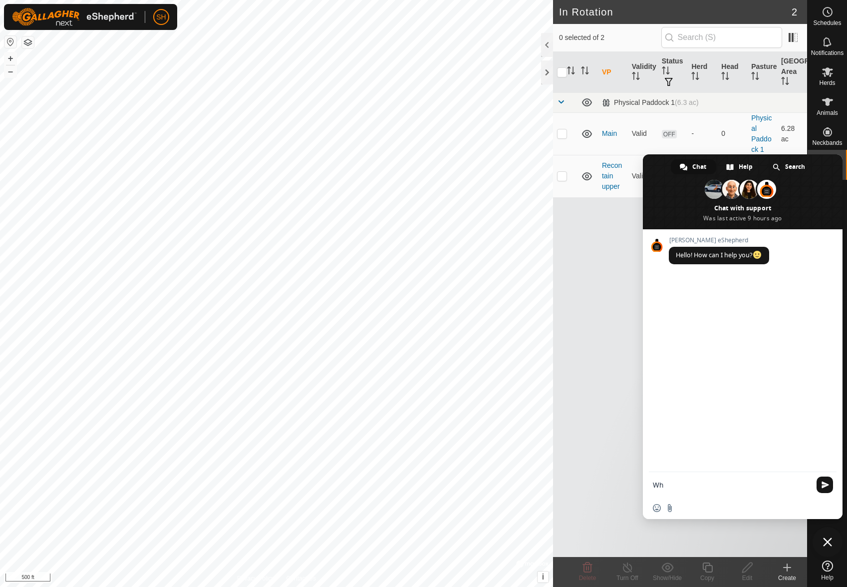
type textarea "W"
type textarea "How do I get my herd to be listed as part of a new virtual paddock so that I ca…"
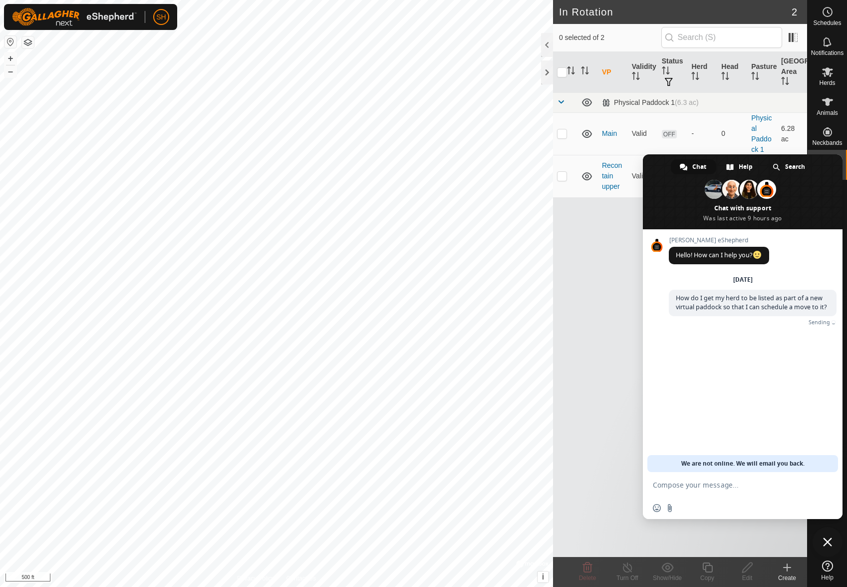
click at [564, 265] on div "VP Validity Status Herd Head Pasture Grazing Area Physical Paddock 1 (6.3 ac) M…" at bounding box center [680, 304] width 254 height 505
click at [607, 340] on div "VP Validity Status Herd Head Pasture Grazing Area Physical Paddock 1 (6.3 ac) M…" at bounding box center [680, 304] width 254 height 505
click at [604, 472] on div "VP Validity Status Herd Head Pasture Grazing Area Physical Paddock 1 (6.3 ac) M…" at bounding box center [680, 304] width 254 height 505
click at [749, 495] on form at bounding box center [732, 485] width 158 height 27
click at [828, 170] on span at bounding box center [743, 191] width 200 height 75
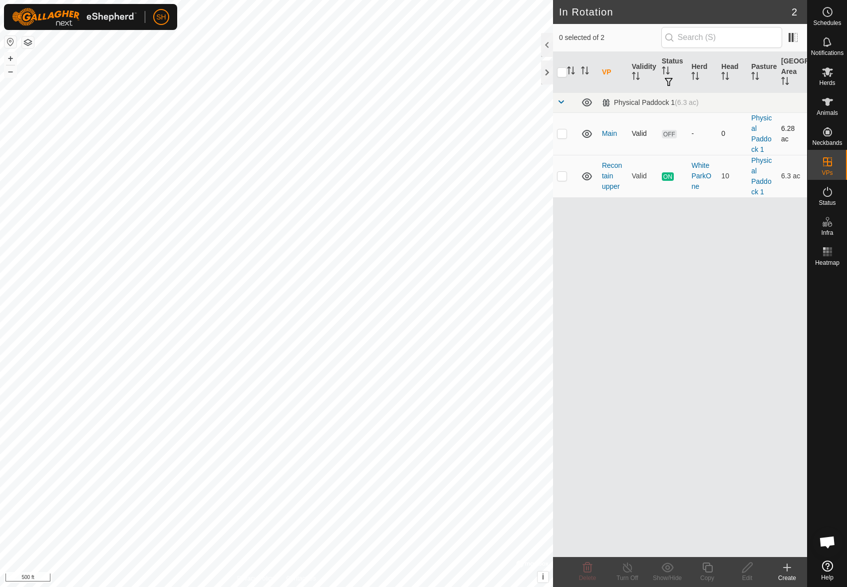
click at [692, 133] on div "-" at bounding box center [703, 133] width 22 height 10
click at [693, 134] on div "-" at bounding box center [703, 133] width 22 height 10
click at [694, 133] on div "-" at bounding box center [703, 133] width 22 height 10
click at [694, 132] on div "-" at bounding box center [703, 133] width 22 height 10
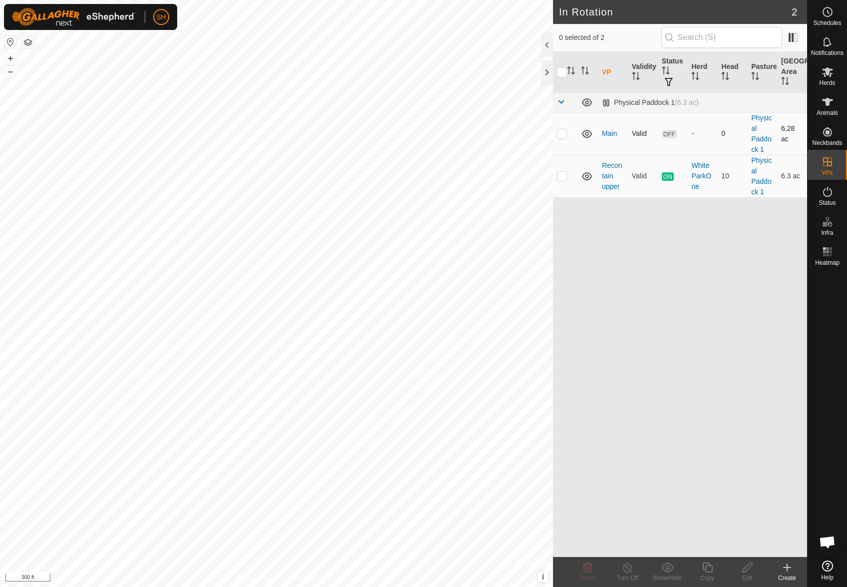
click at [694, 131] on div "-" at bounding box center [703, 133] width 22 height 10
click at [614, 134] on link "Main" at bounding box center [609, 133] width 15 height 8
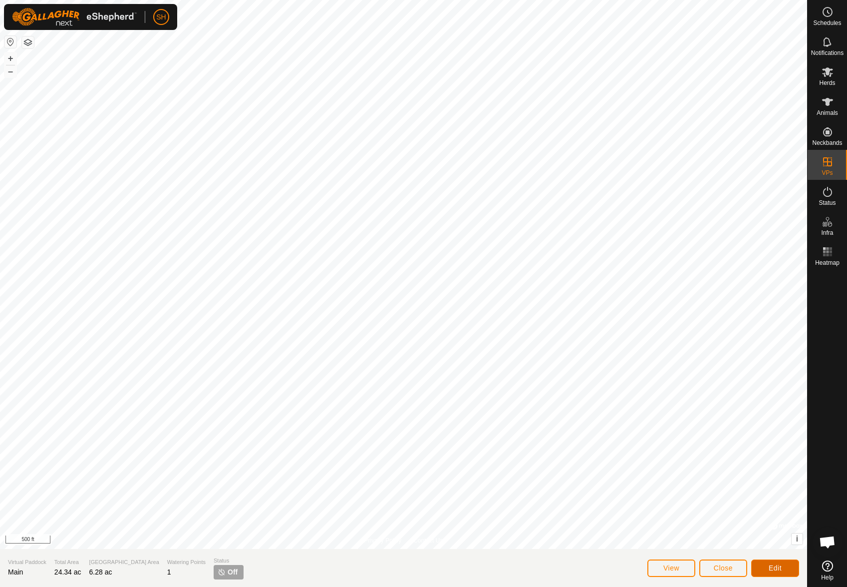
click at [778, 568] on span "Edit" at bounding box center [775, 568] width 13 height 8
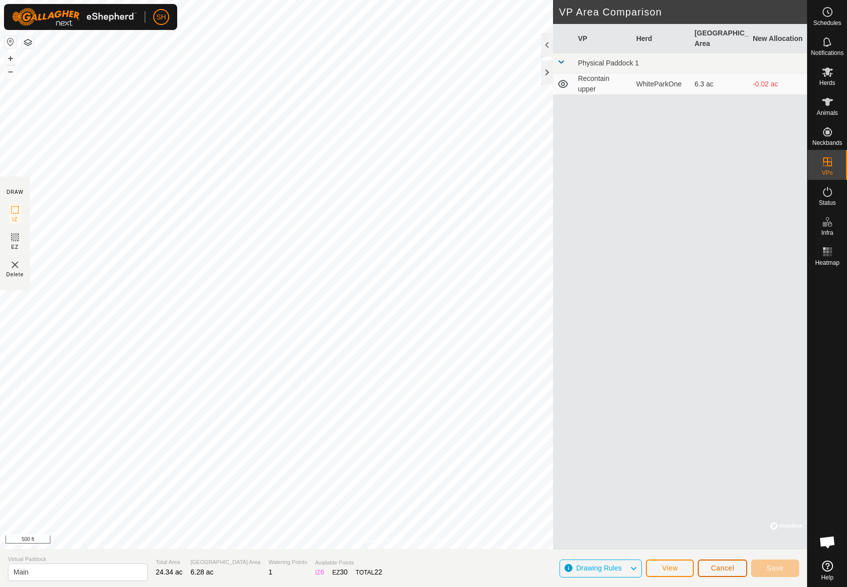
click at [721, 565] on span "Cancel" at bounding box center [722, 568] width 23 height 8
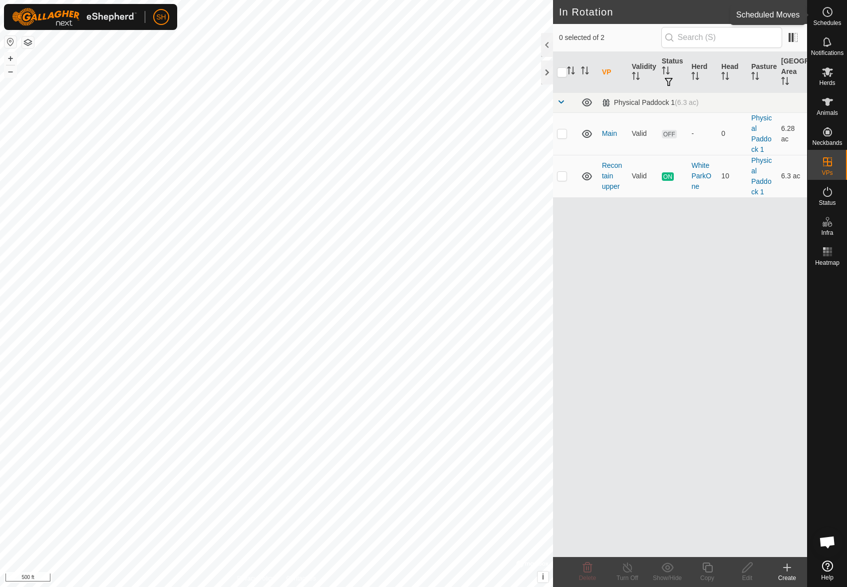
click at [831, 14] on icon at bounding box center [828, 12] width 12 height 12
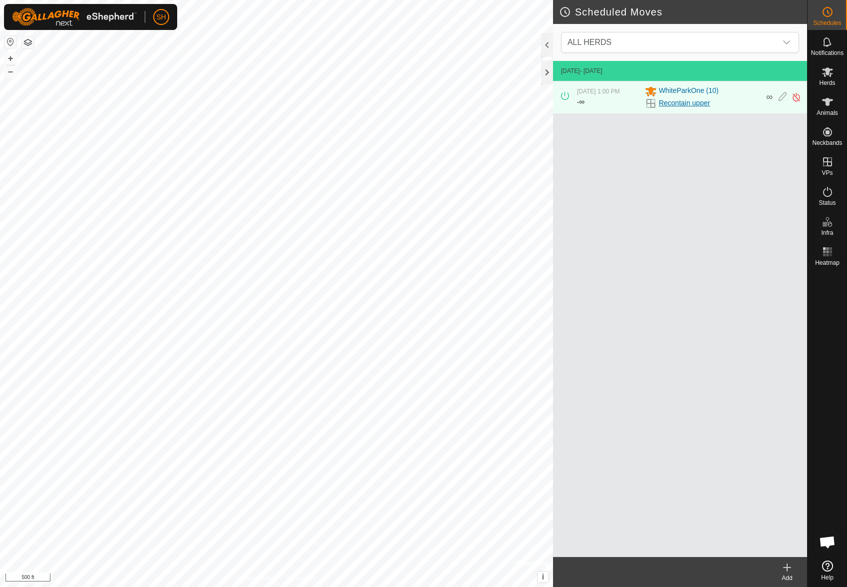
click at [698, 102] on link "Recontain upper" at bounding box center [684, 103] width 51 height 10
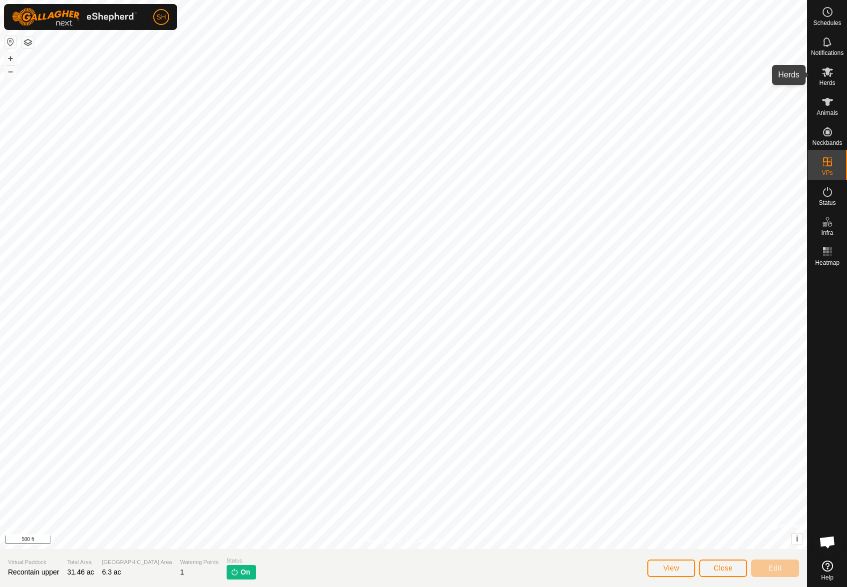
click at [830, 75] on icon at bounding box center [828, 71] width 11 height 9
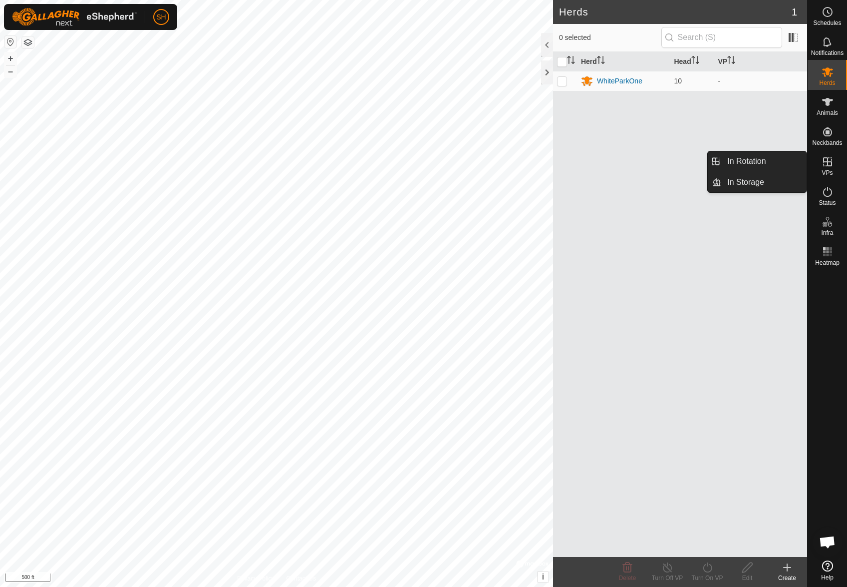
click at [830, 166] on icon at bounding box center [828, 161] width 9 height 9
click at [756, 169] on link "In Rotation" at bounding box center [764, 161] width 85 height 20
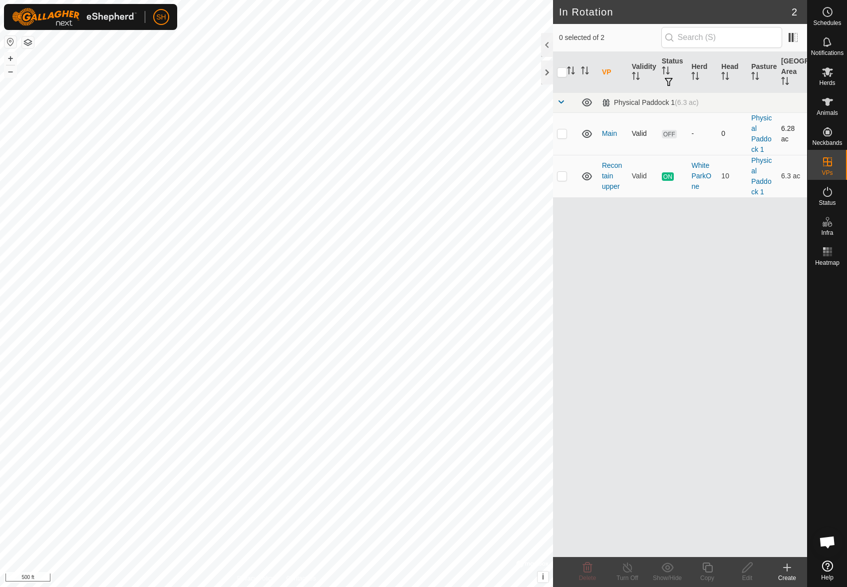
click at [704, 115] on td "-" at bounding box center [703, 133] width 30 height 42
click at [704, 127] on td "-" at bounding box center [703, 133] width 30 height 42
click at [823, 9] on icon at bounding box center [828, 12] width 12 height 12
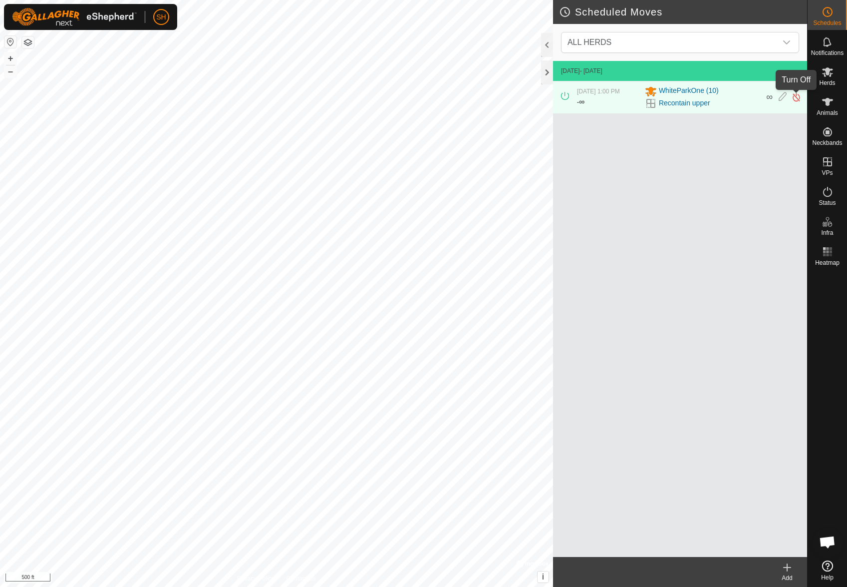
click at [795, 97] on img at bounding box center [796, 97] width 9 height 10
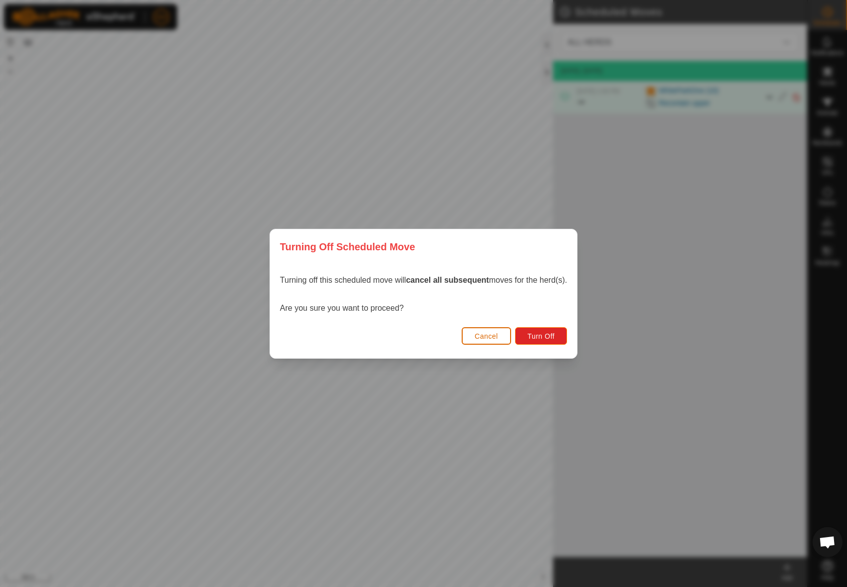
click at [504, 340] on button "Cancel" at bounding box center [486, 335] width 49 height 17
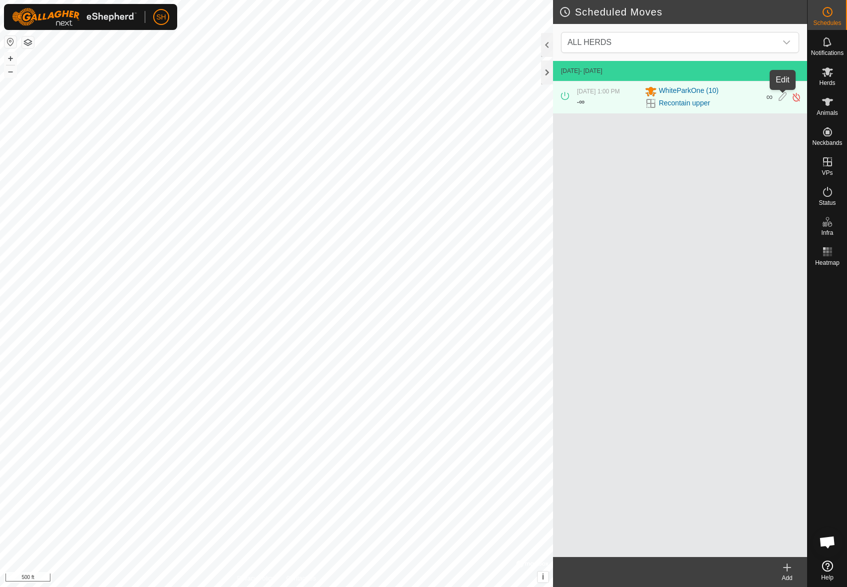
click at [780, 98] on icon at bounding box center [783, 97] width 8 height 10
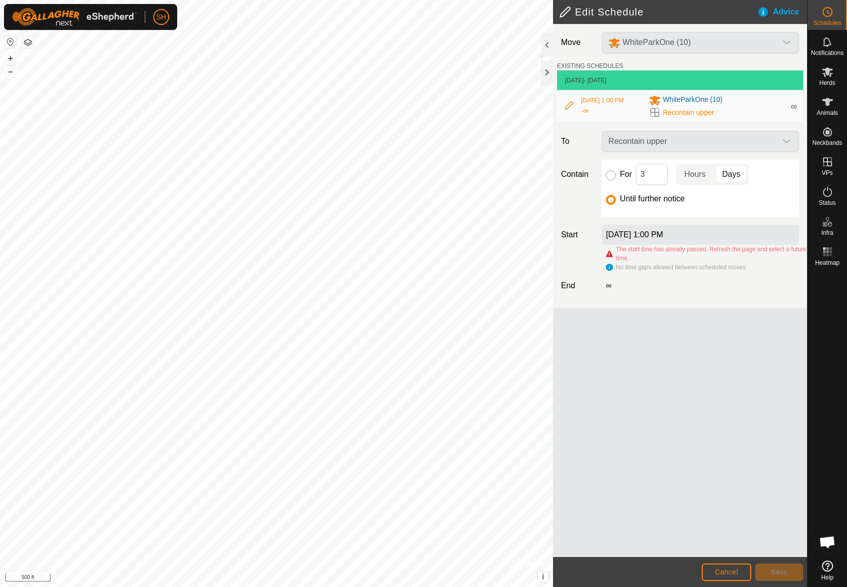
click at [613, 174] on input "For" at bounding box center [611, 175] width 10 height 10
radio input "true"
click at [646, 173] on input "3" at bounding box center [652, 174] width 32 height 21
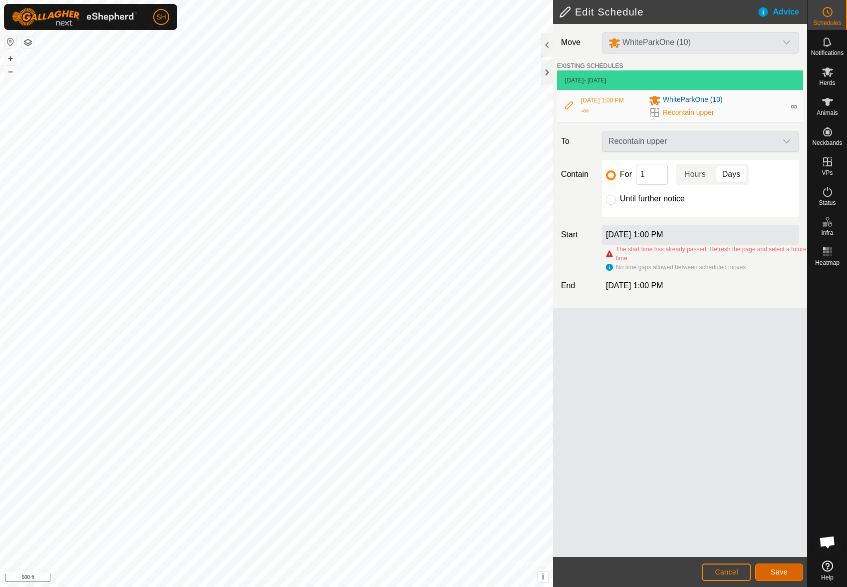
click at [779, 570] on span "Save" at bounding box center [779, 572] width 17 height 8
click at [781, 571] on span "Save" at bounding box center [779, 572] width 17 height 8
click at [648, 173] on input "1" at bounding box center [652, 174] width 32 height 21
type input "2"
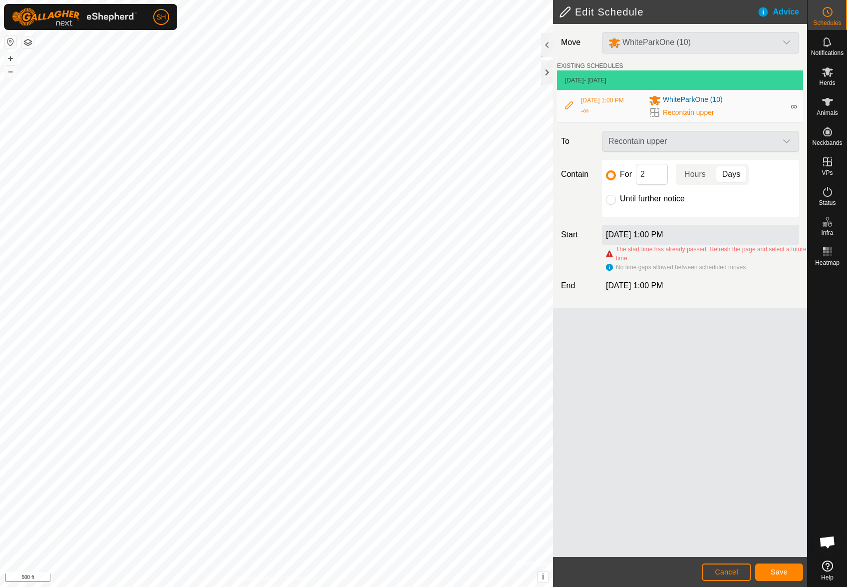
click at [653, 283] on span "[DATE] 1:00 PM" at bounding box center [634, 285] width 57 height 8
click at [781, 574] on span "Save" at bounding box center [779, 572] width 17 height 8
click at [778, 573] on span "Save" at bounding box center [779, 572] width 17 height 8
click at [781, 573] on span "Save" at bounding box center [779, 572] width 17 height 8
click at [781, 574] on span "Save" at bounding box center [779, 572] width 17 height 8
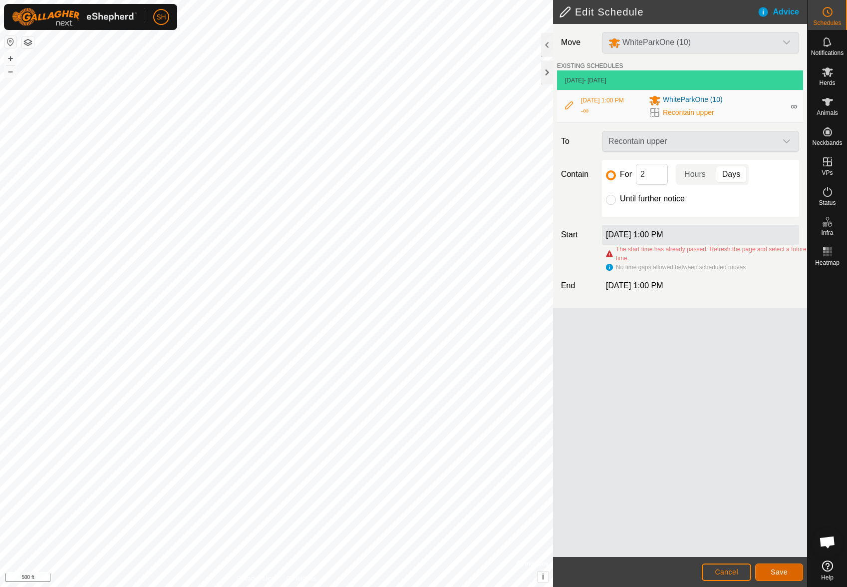
click at [781, 574] on span "Save" at bounding box center [779, 572] width 17 height 8
click at [779, 11] on div "Advice" at bounding box center [783, 12] width 50 height 12
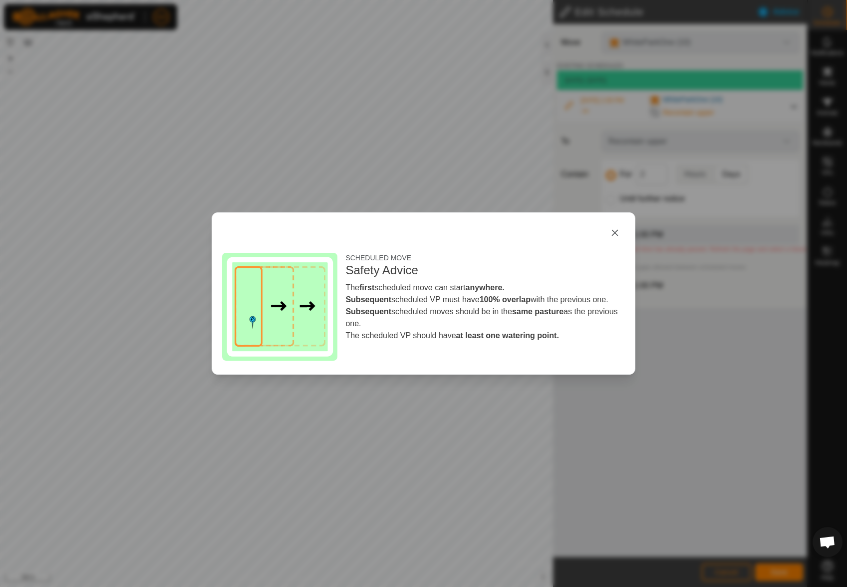
click at [717, 272] on div "SCHEDULED MOVE Safety Advice The first scheduled move can start anywhere. Subse…" at bounding box center [423, 293] width 847 height 587
click at [680, 364] on div "SCHEDULED MOVE Safety Advice The first scheduled move can start anywhere. Subse…" at bounding box center [423, 293] width 847 height 587
click at [610, 234] on button "button" at bounding box center [615, 233] width 20 height 20
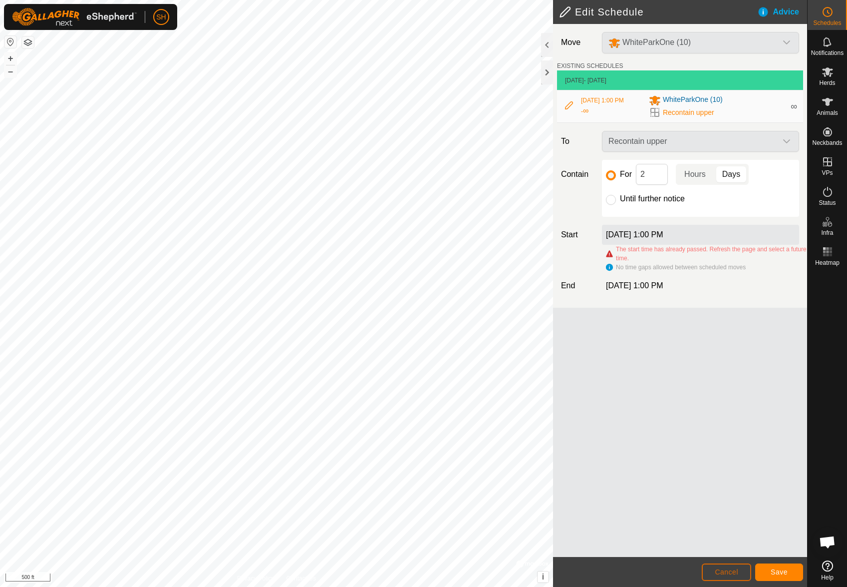
click at [735, 575] on span "Cancel" at bounding box center [726, 572] width 23 height 8
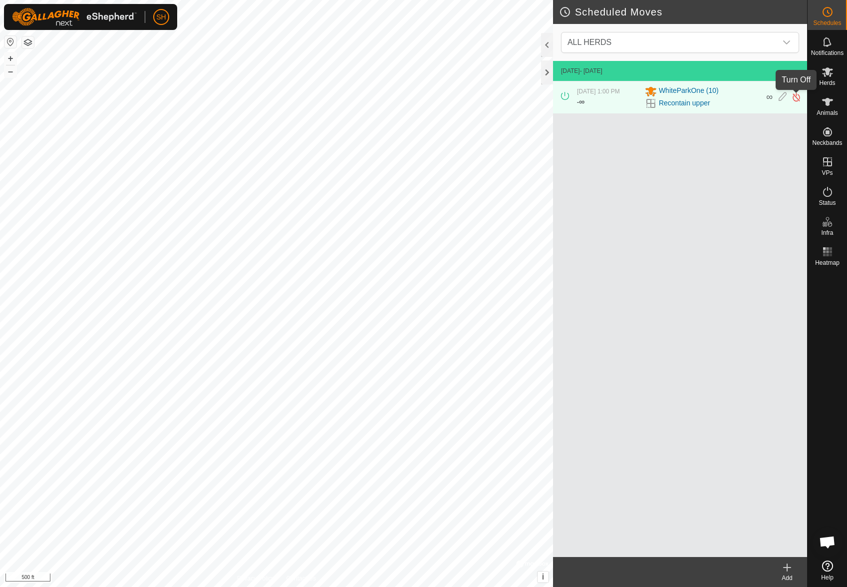
click at [798, 98] on img at bounding box center [796, 97] width 9 height 10
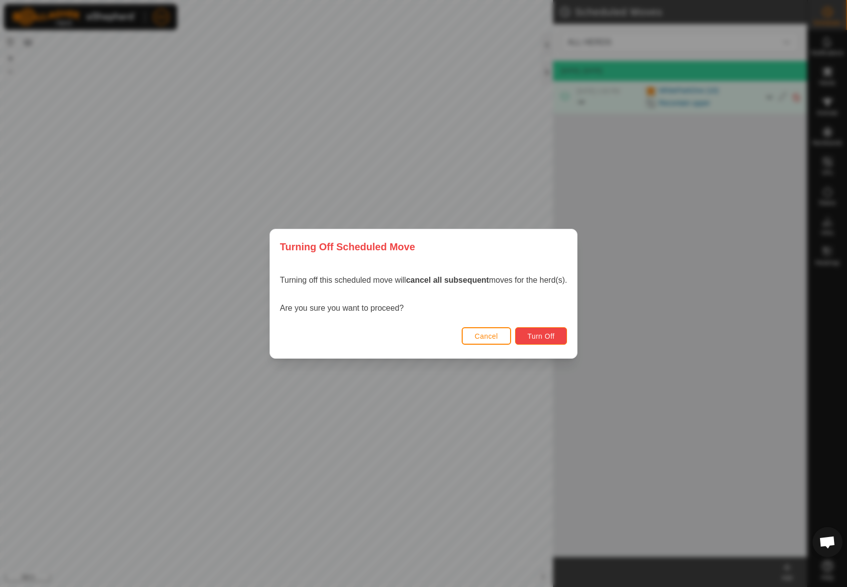
click at [548, 342] on button "Turn Off" at bounding box center [541, 335] width 52 height 17
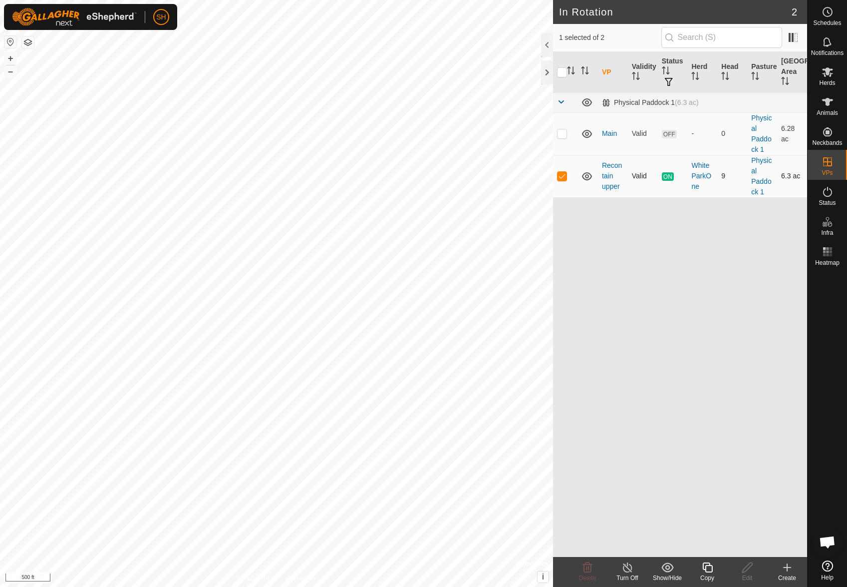
click at [667, 177] on span "ON" at bounding box center [668, 176] width 12 height 8
click at [628, 574] on div "Turn Off" at bounding box center [628, 577] width 40 height 9
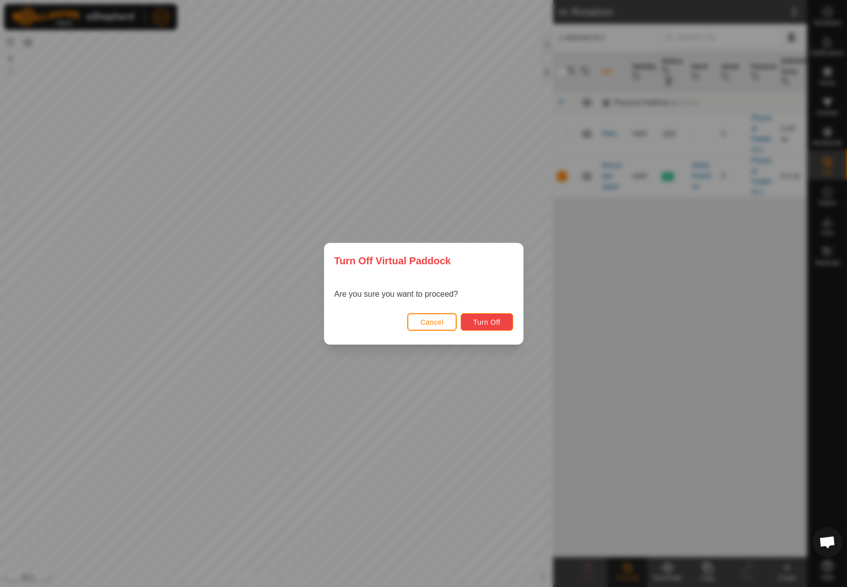
click at [487, 326] on button "Turn Off" at bounding box center [487, 321] width 52 height 17
